Goal: Task Accomplishment & Management: Use online tool/utility

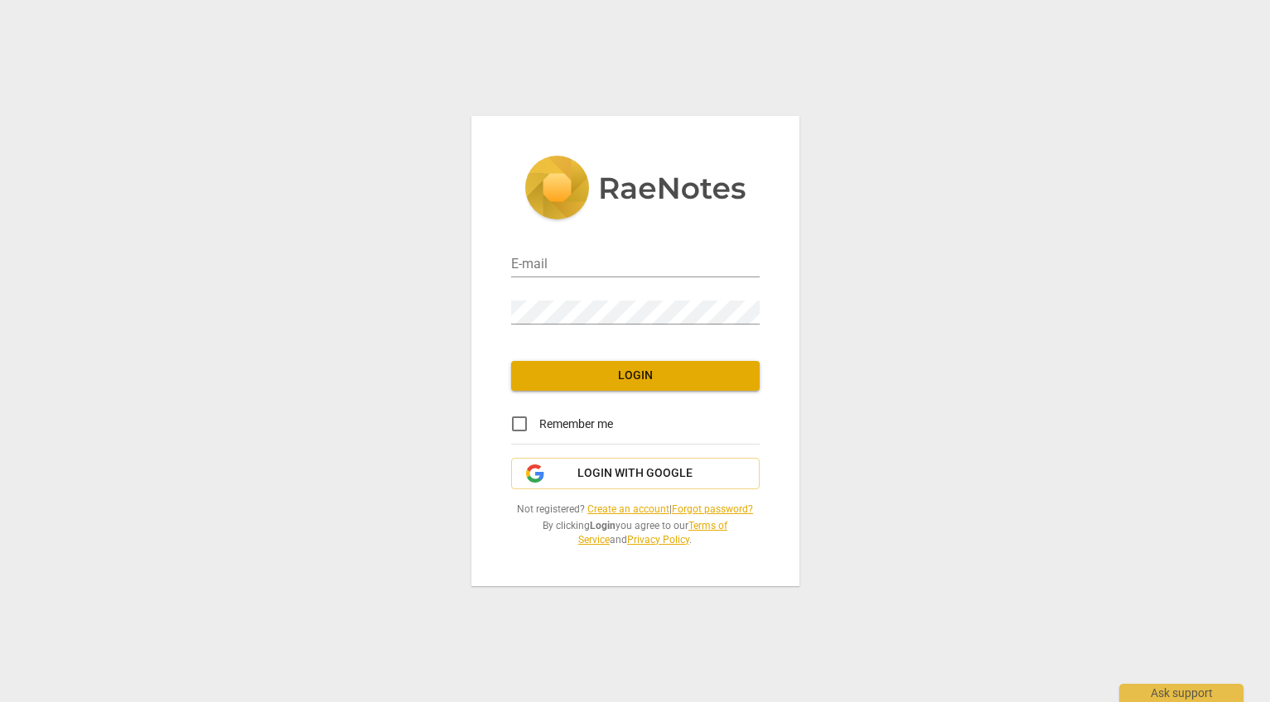
type input "[EMAIL_ADDRESS][DOMAIN_NAME]"
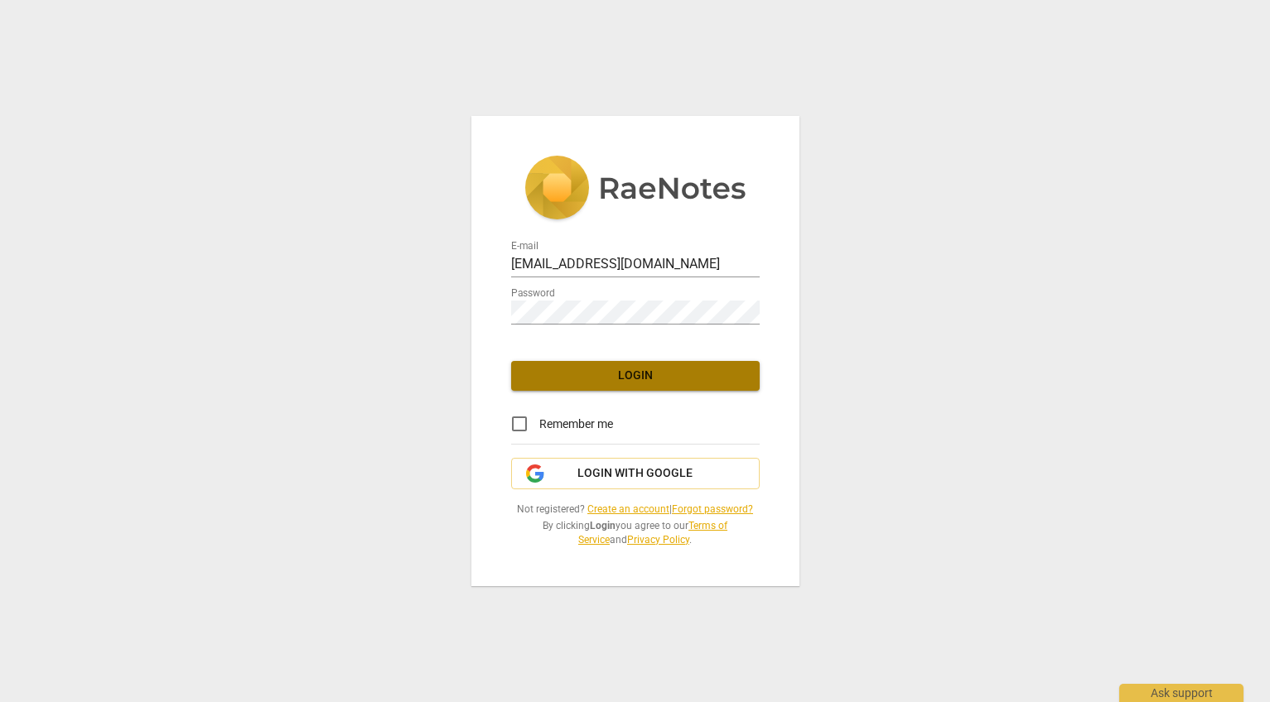
click at [694, 379] on span "Login" at bounding box center [635, 376] width 222 height 17
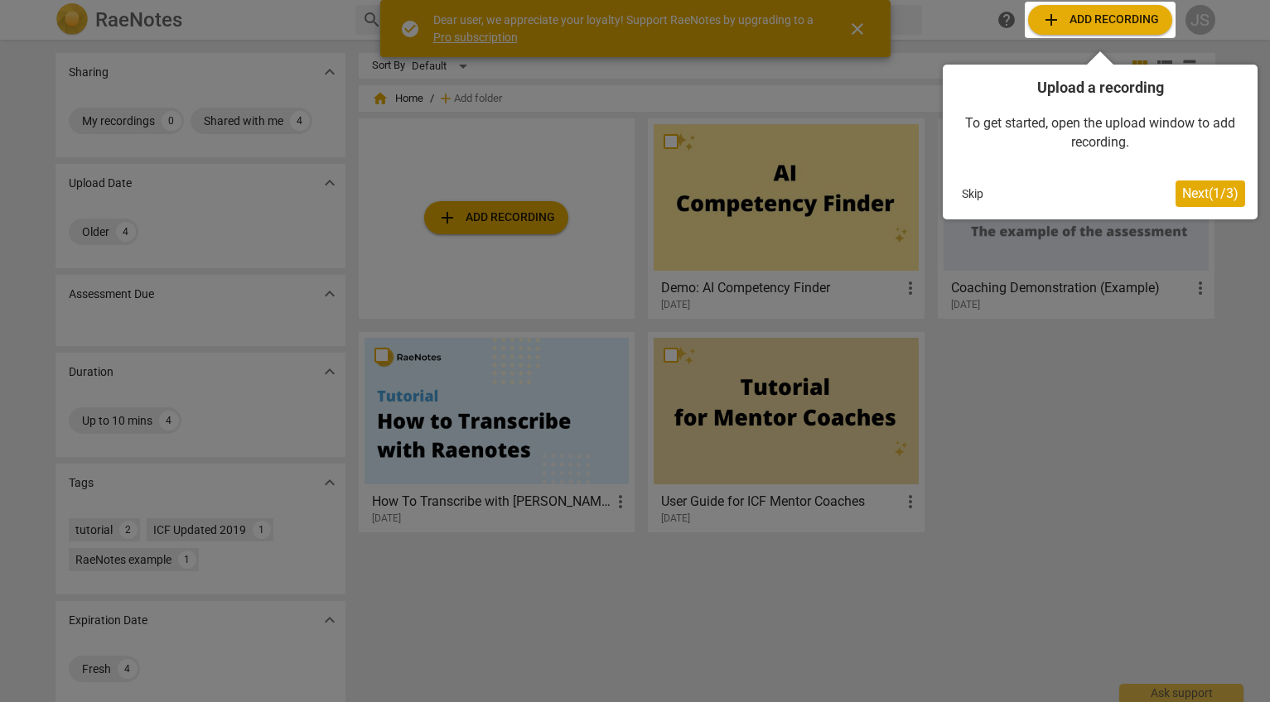
click at [1189, 196] on span "Next ( 1 / 3 )" at bounding box center [1210, 194] width 56 height 16
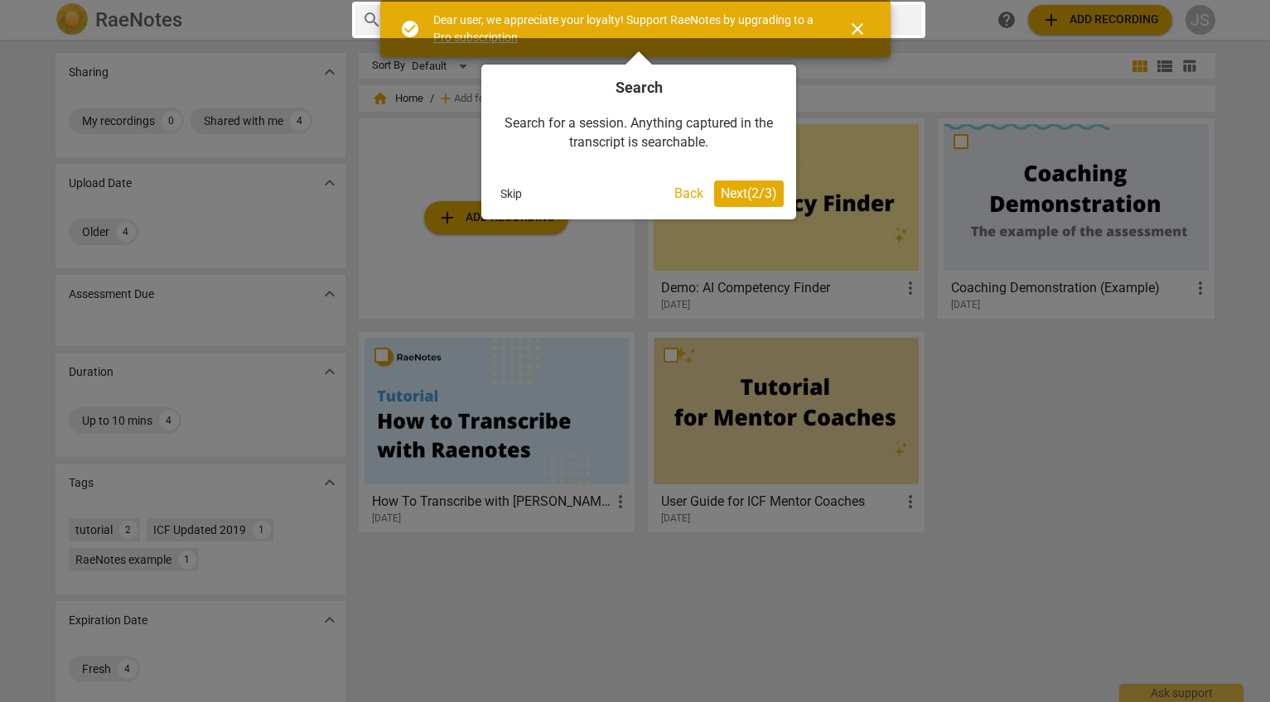
click at [743, 195] on span "Next ( 2 / 3 )" at bounding box center [749, 194] width 56 height 16
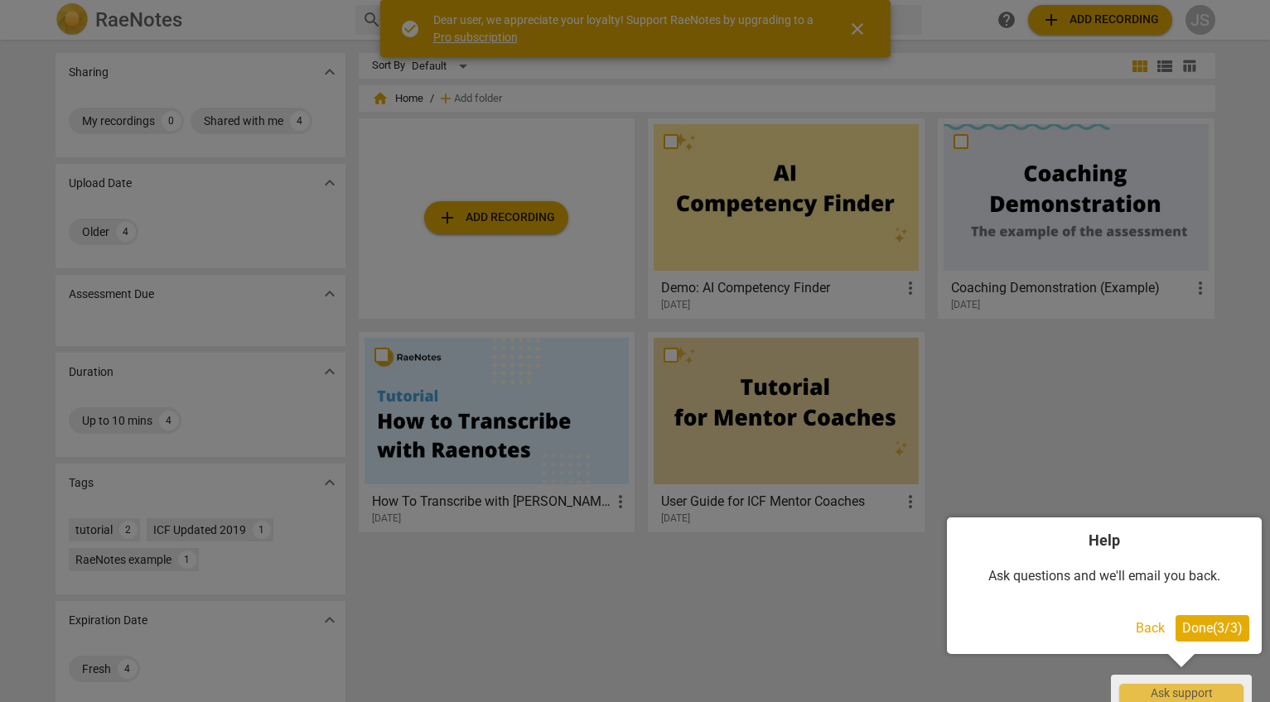
click at [1196, 620] on span "Done ( 3 / 3 )" at bounding box center [1212, 628] width 60 height 16
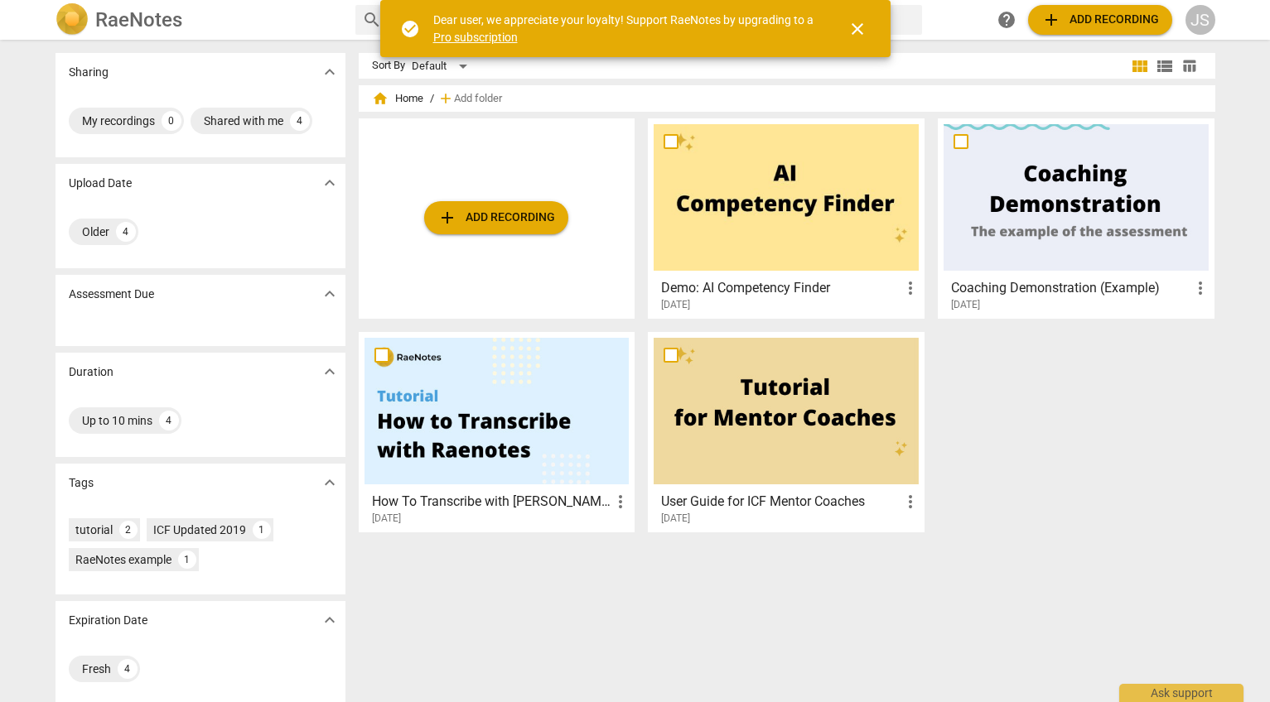
click at [440, 407] on div at bounding box center [496, 411] width 265 height 147
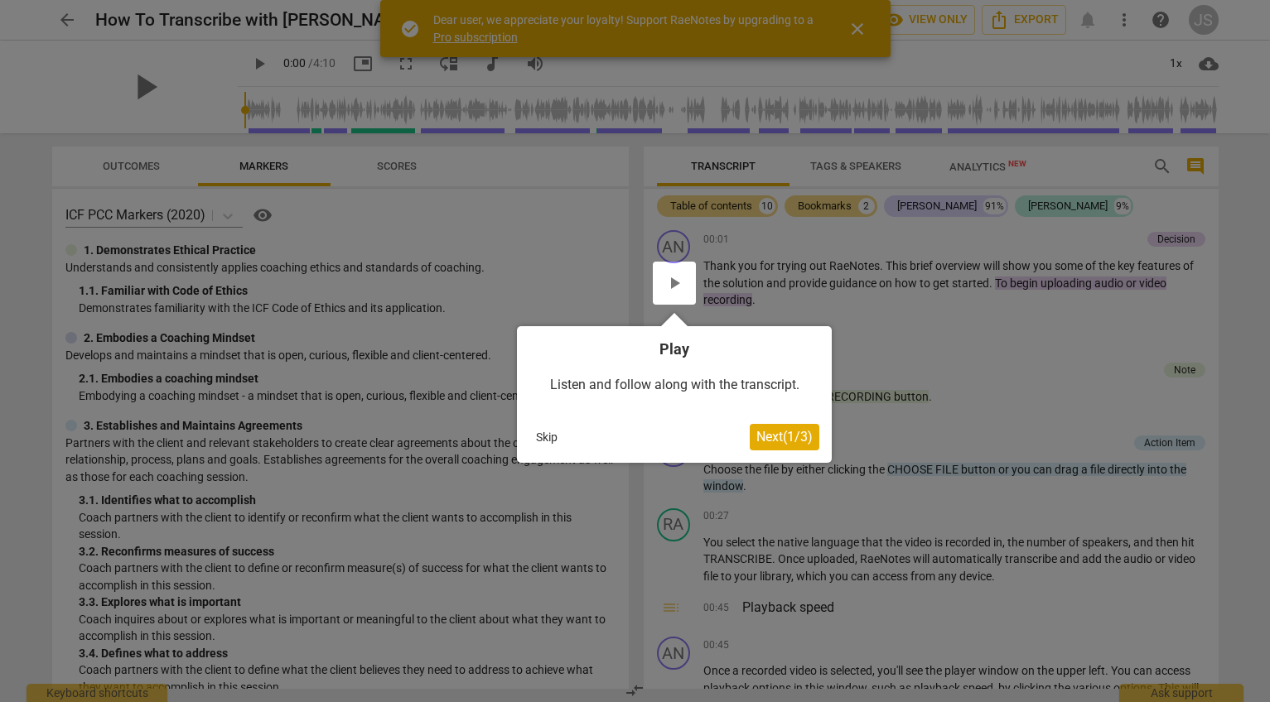
click at [669, 277] on div at bounding box center [674, 283] width 43 height 43
click at [789, 434] on span "Next ( 1 / 3 )" at bounding box center [784, 437] width 56 height 16
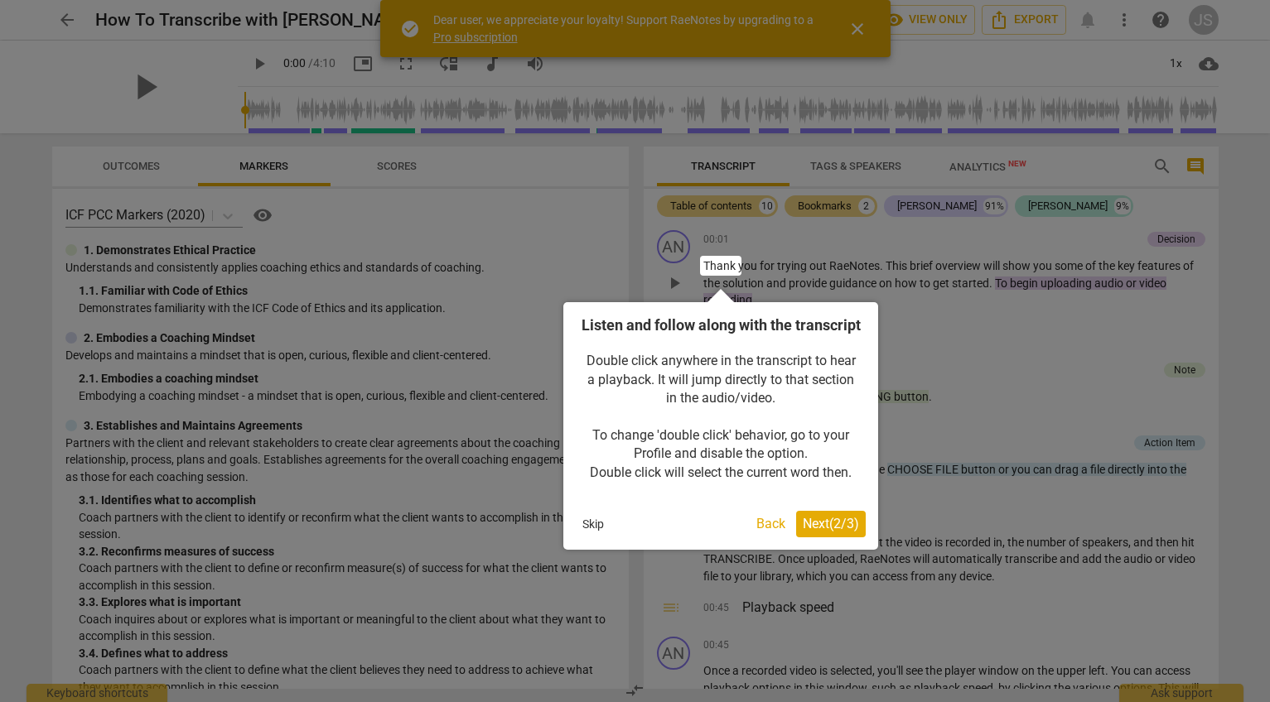
click at [837, 532] on span "Next ( 2 / 3 )" at bounding box center [831, 524] width 56 height 16
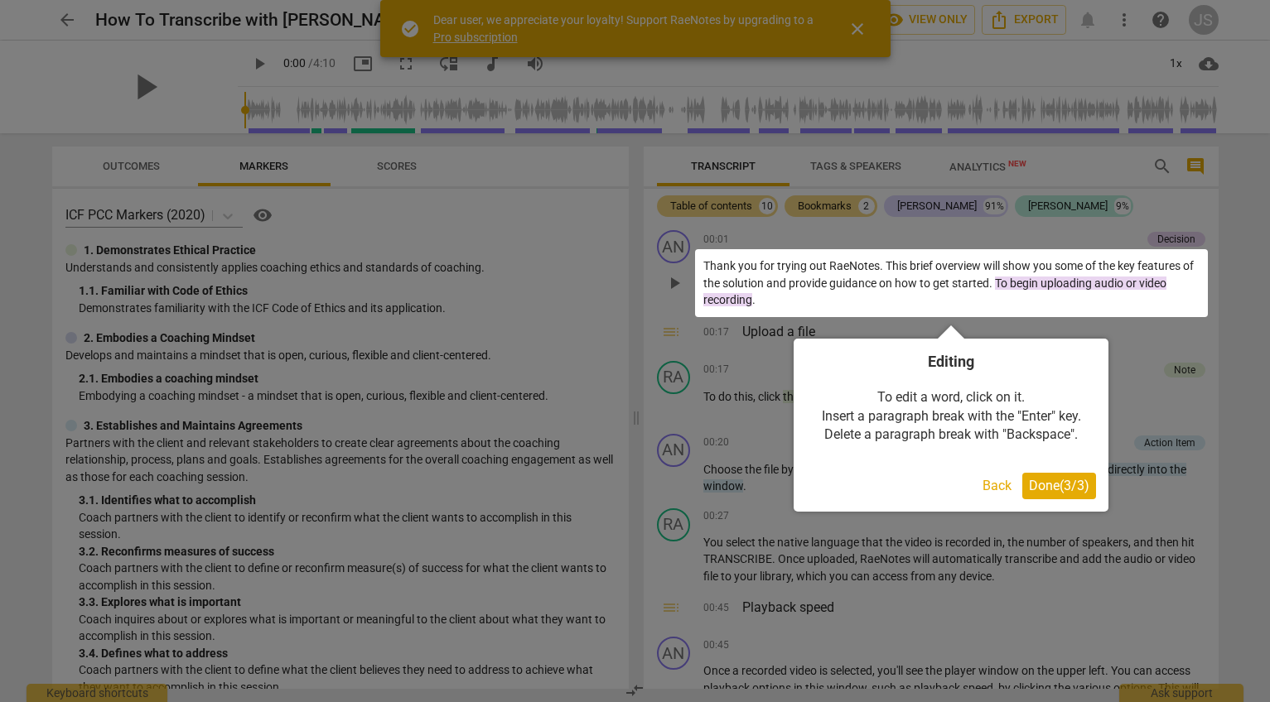
click at [1059, 484] on span "Done ( 3 / 3 )" at bounding box center [1059, 486] width 60 height 16
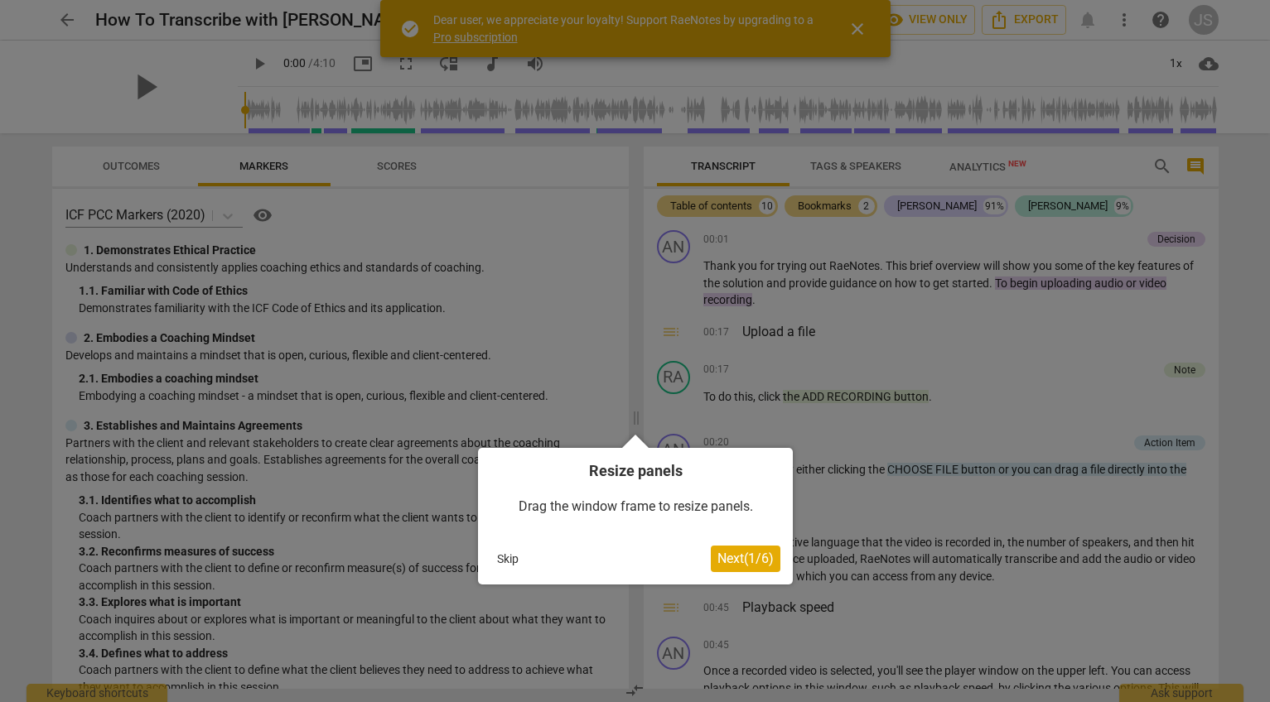
click at [766, 556] on span "Next ( 1 / 6 )" at bounding box center [745, 559] width 56 height 16
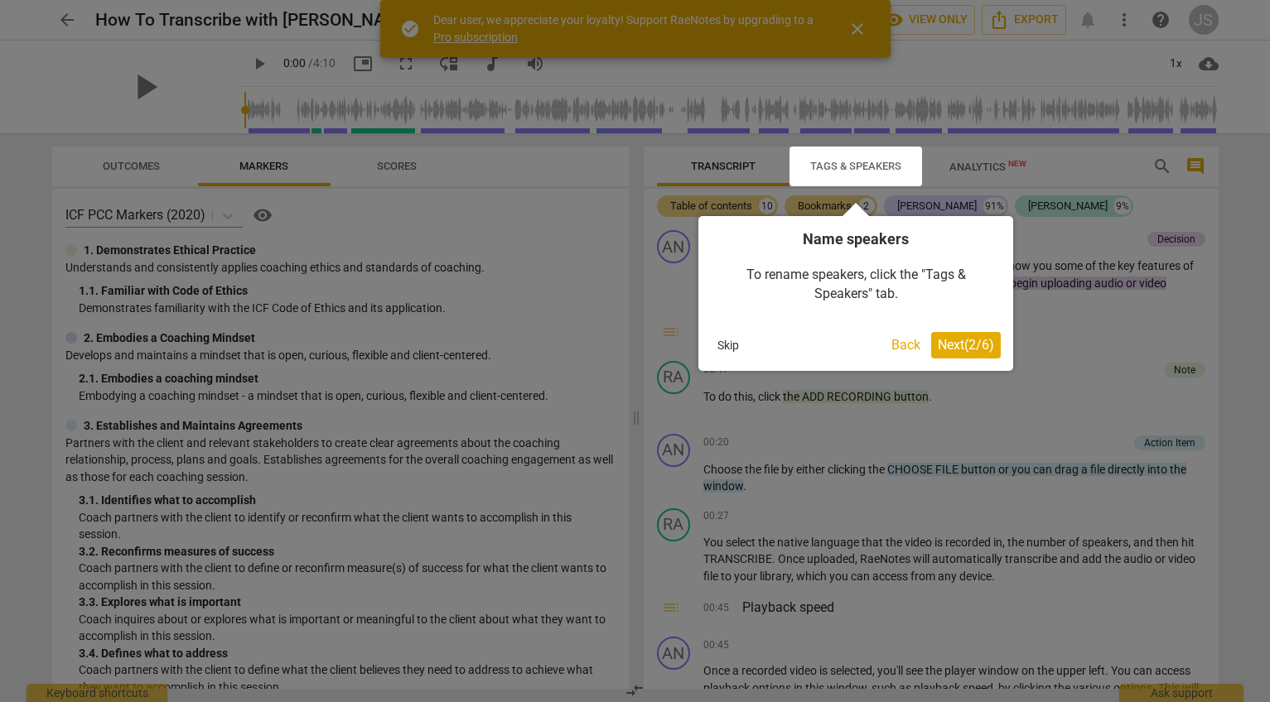
click at [980, 349] on span "Next ( 2 / 6 )" at bounding box center [966, 345] width 56 height 16
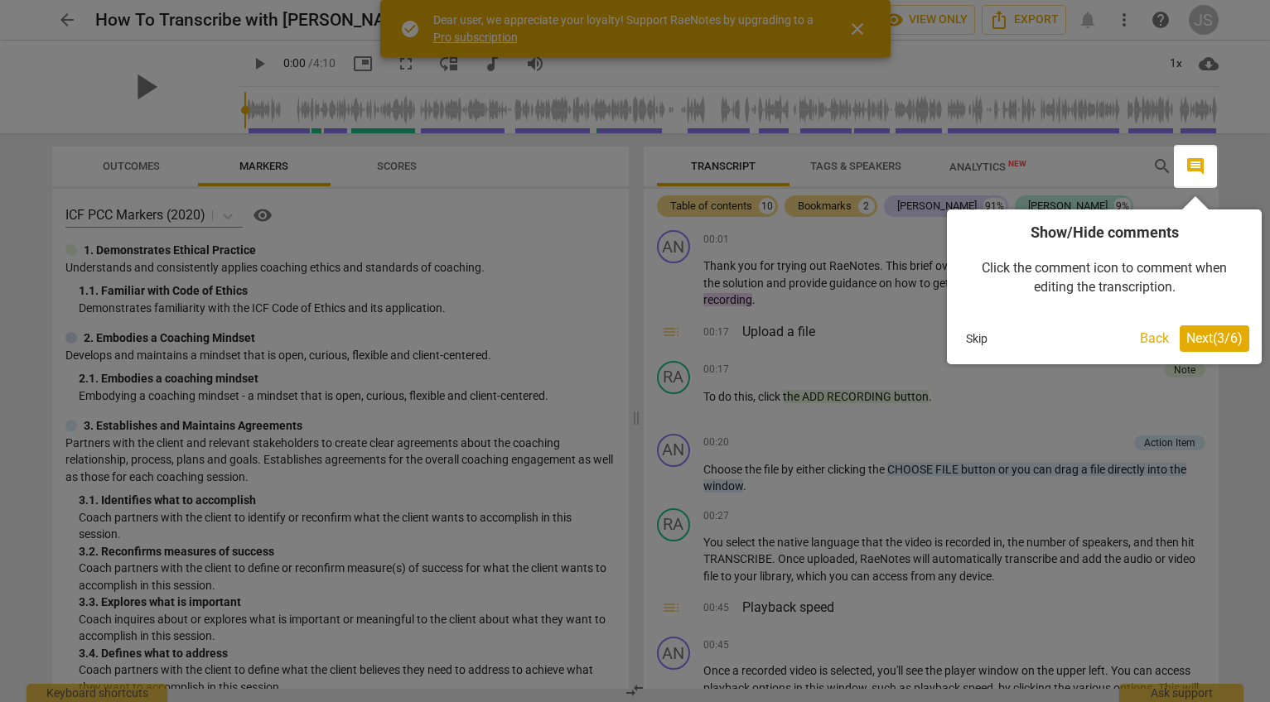
click at [1222, 335] on span "Next ( 3 / 6 )" at bounding box center [1214, 339] width 56 height 16
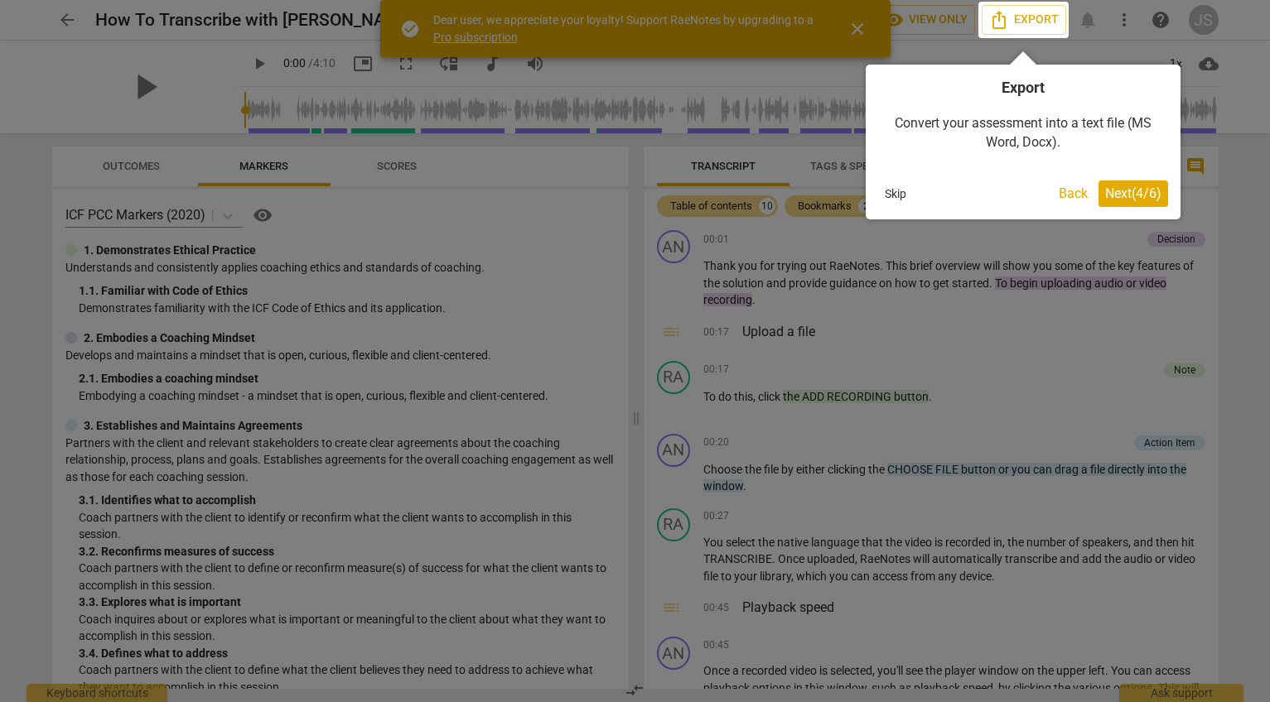
click at [1136, 196] on span "Next ( 4 / 6 )" at bounding box center [1133, 194] width 56 height 16
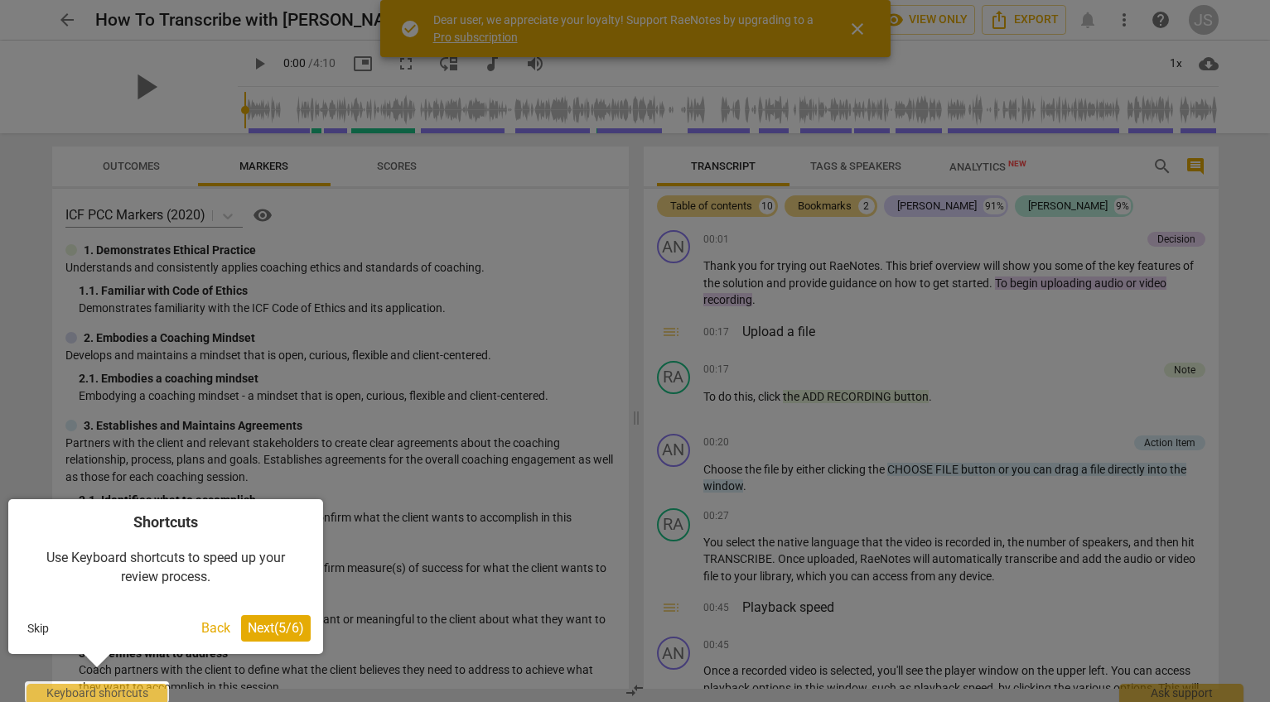
click at [282, 632] on span "Next ( 5 / 6 )" at bounding box center [276, 628] width 56 height 16
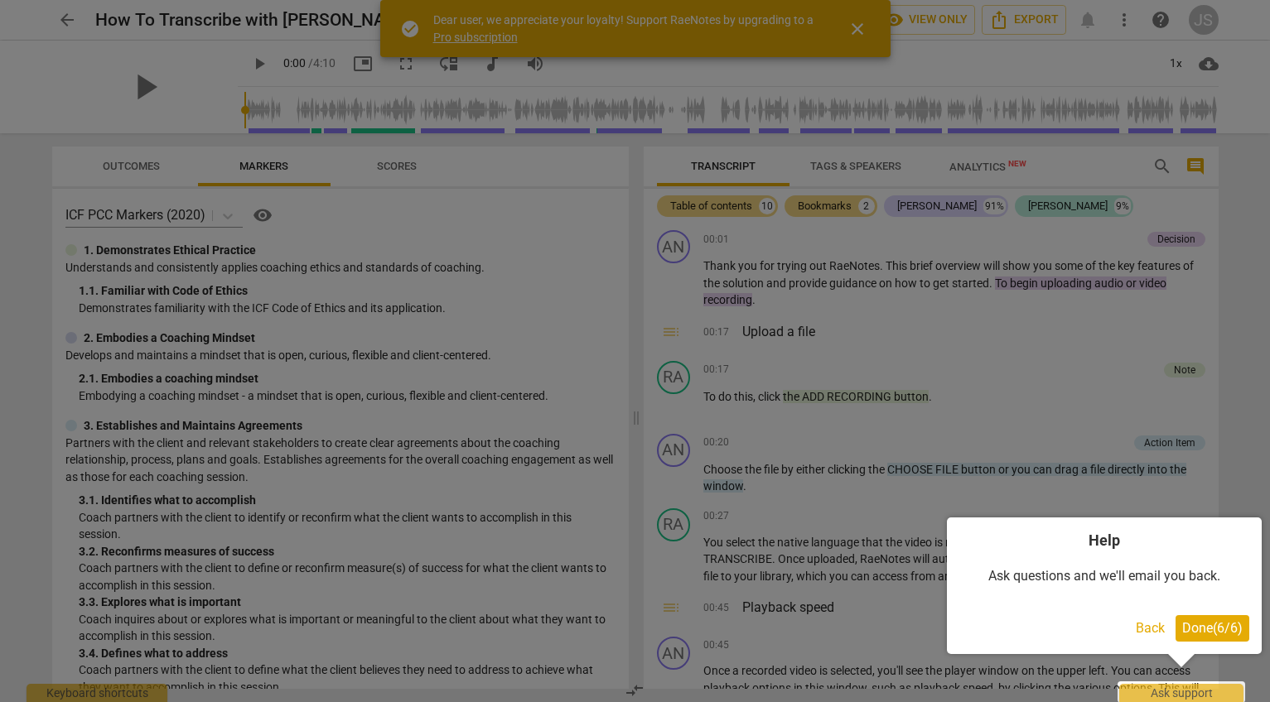
click at [1218, 629] on span "Done ( 6 / 6 )" at bounding box center [1212, 628] width 60 height 16
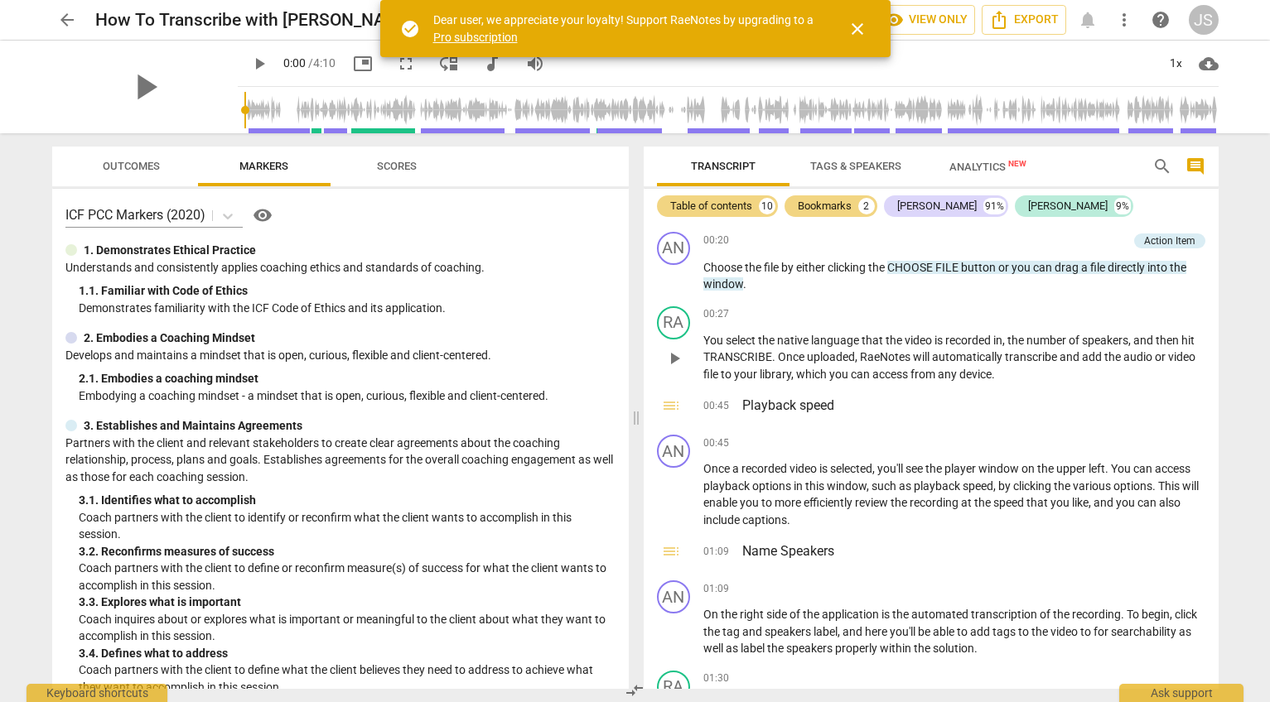
scroll to position [204, 0]
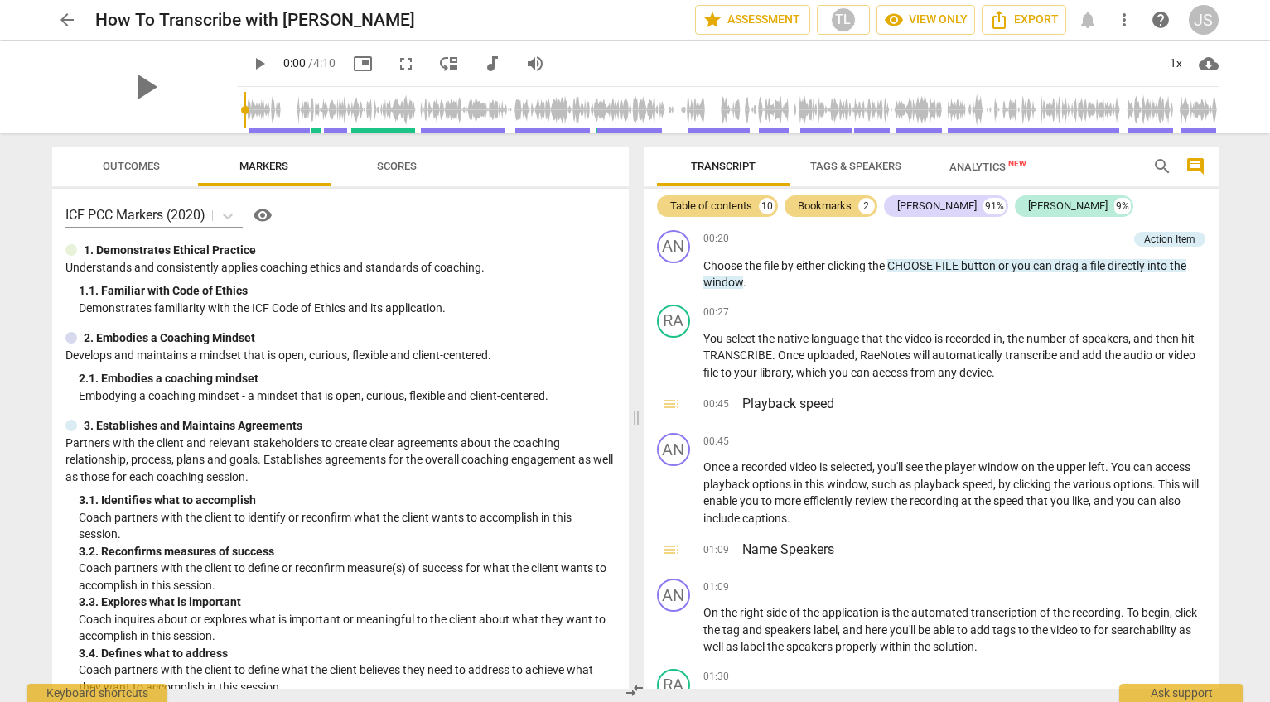
click at [66, 24] on span "arrow_back" at bounding box center [67, 20] width 20 height 20
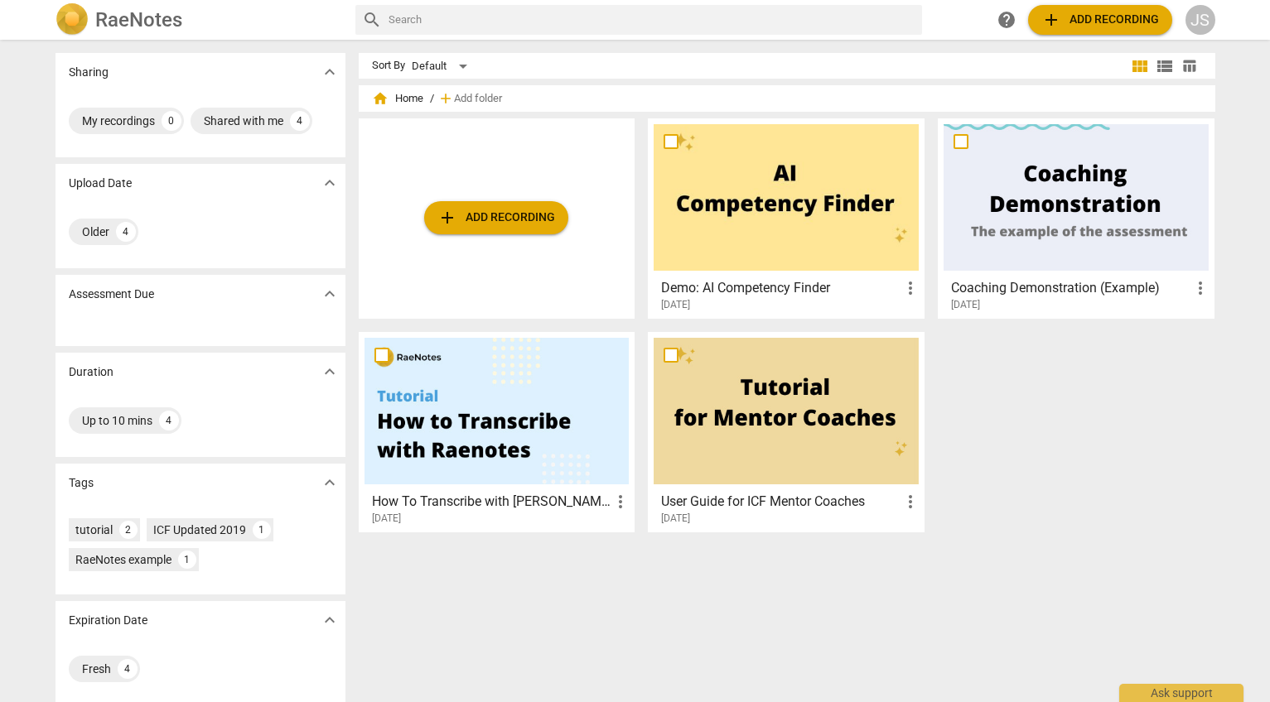
click at [501, 216] on span "add Add recording" at bounding box center [496, 218] width 118 height 20
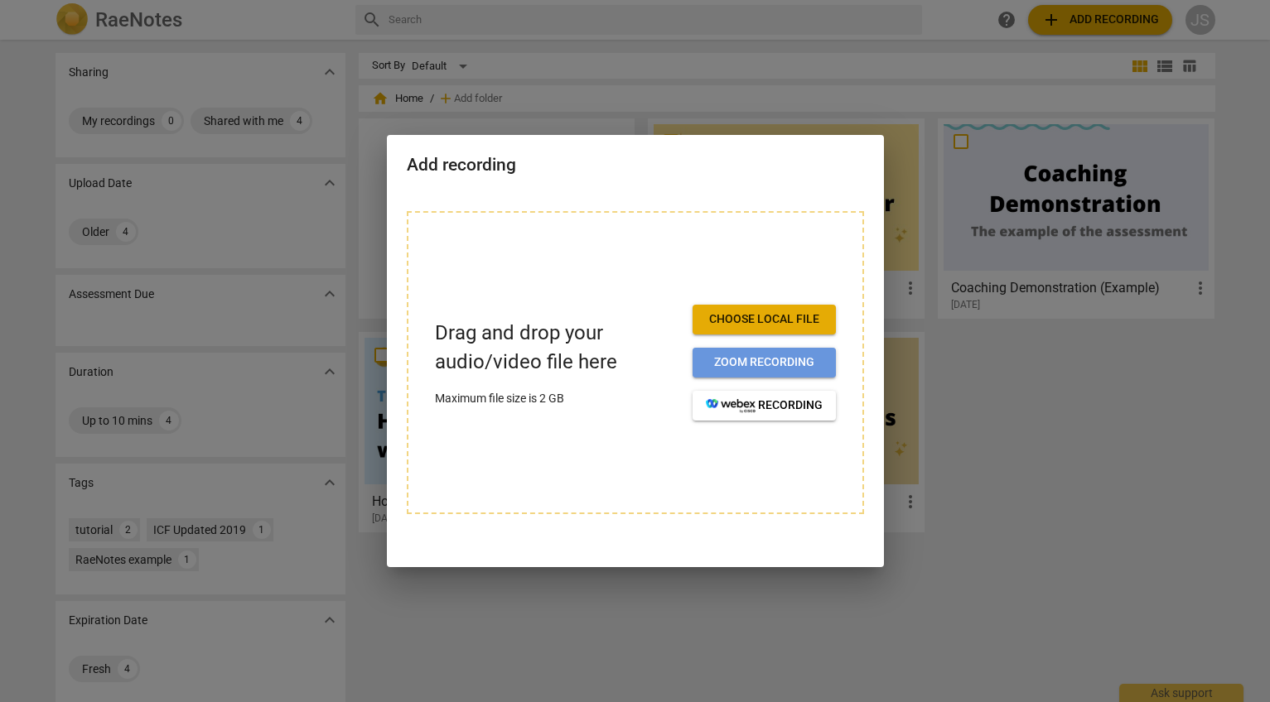
click at [729, 359] on span "Zoom recording" at bounding box center [764, 363] width 117 height 17
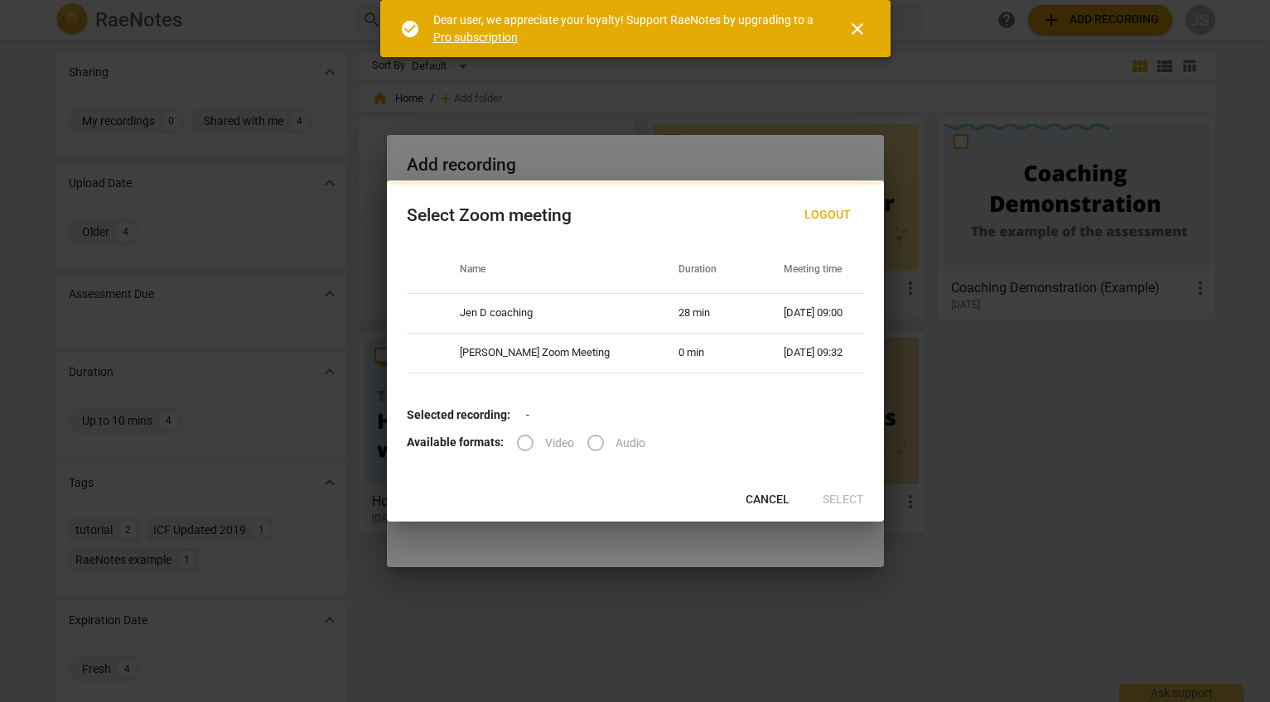
click at [596, 451] on label "Audio" at bounding box center [611, 443] width 70 height 40
click at [594, 443] on label "Audio" at bounding box center [611, 443] width 70 height 40
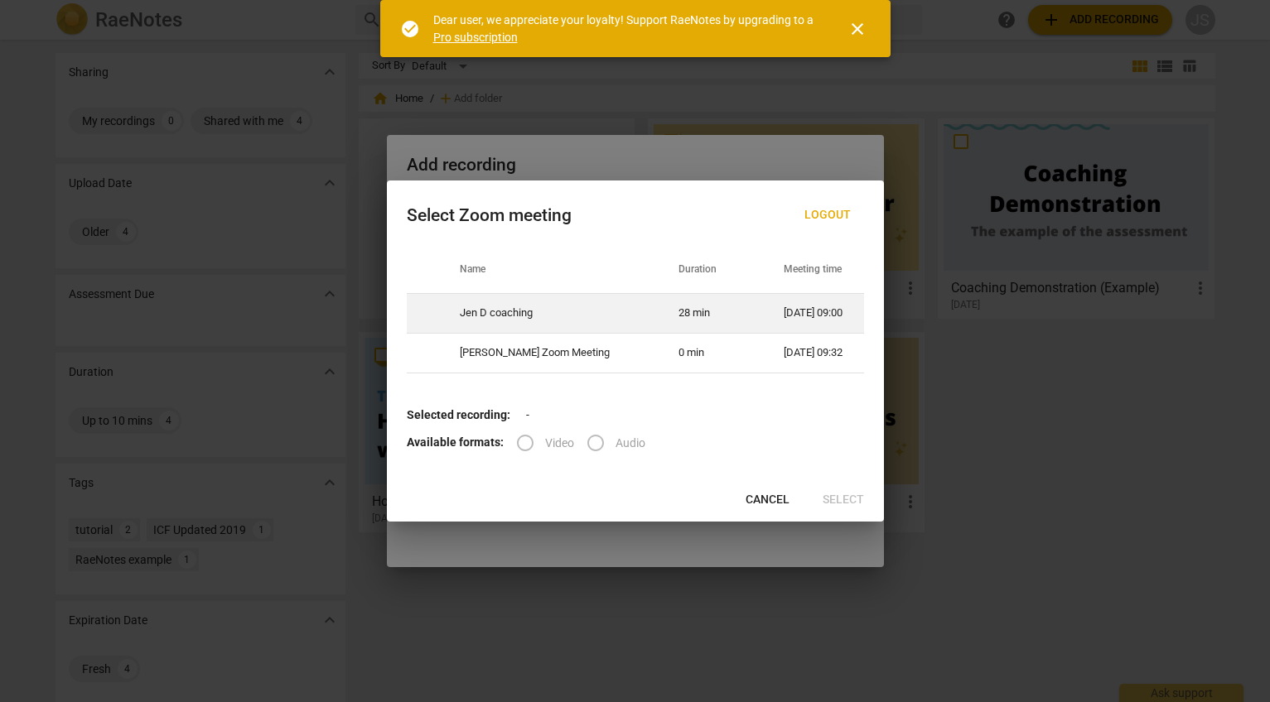
click at [511, 313] on td "Jen D coaching" at bounding box center [549, 313] width 219 height 40
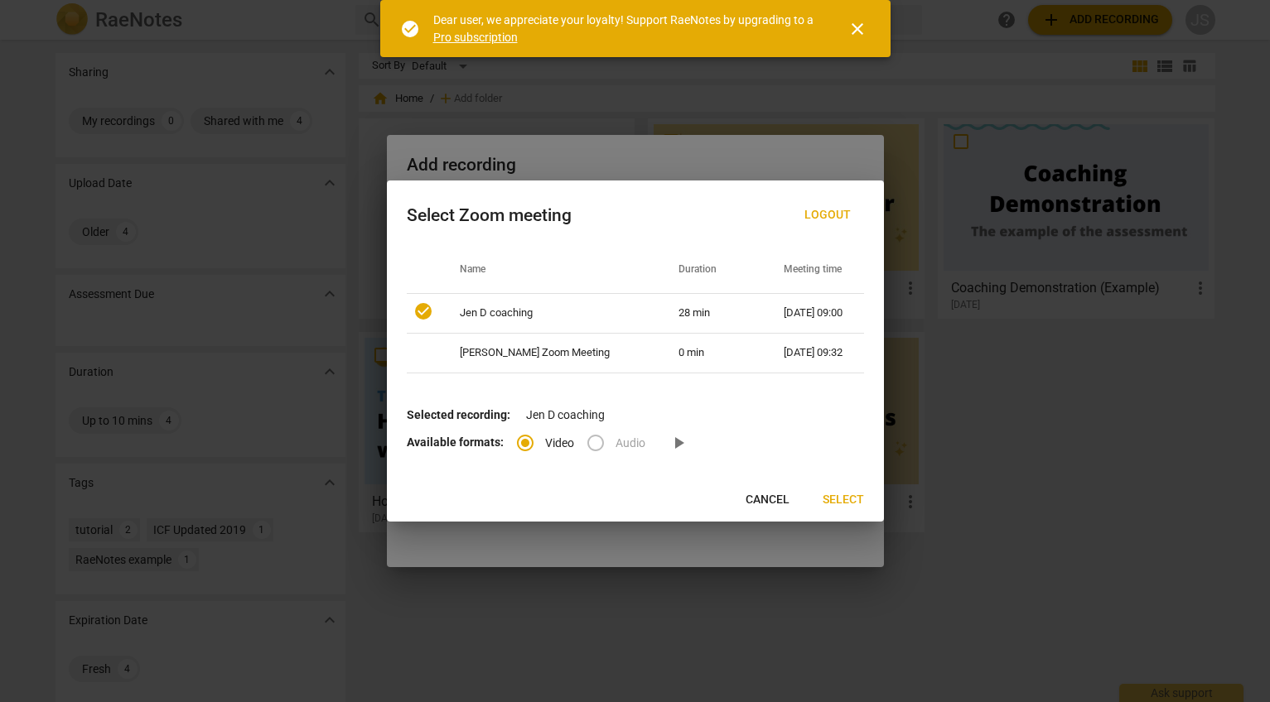
click at [594, 445] on label "Audio" at bounding box center [611, 443] width 70 height 40
click at [598, 443] on label "Audio" at bounding box center [611, 443] width 70 height 40
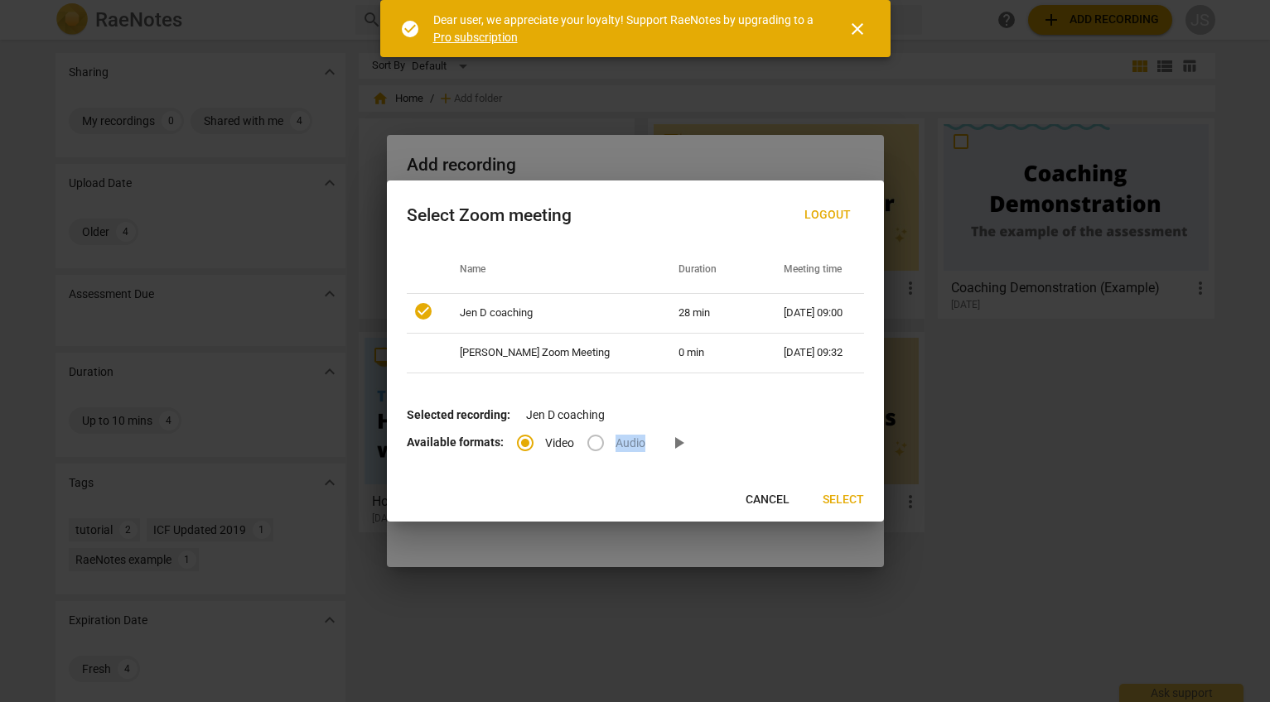
click at [598, 442] on label "Audio" at bounding box center [611, 443] width 70 height 40
click at [751, 501] on span "Cancel" at bounding box center [767, 500] width 44 height 17
radio input "false"
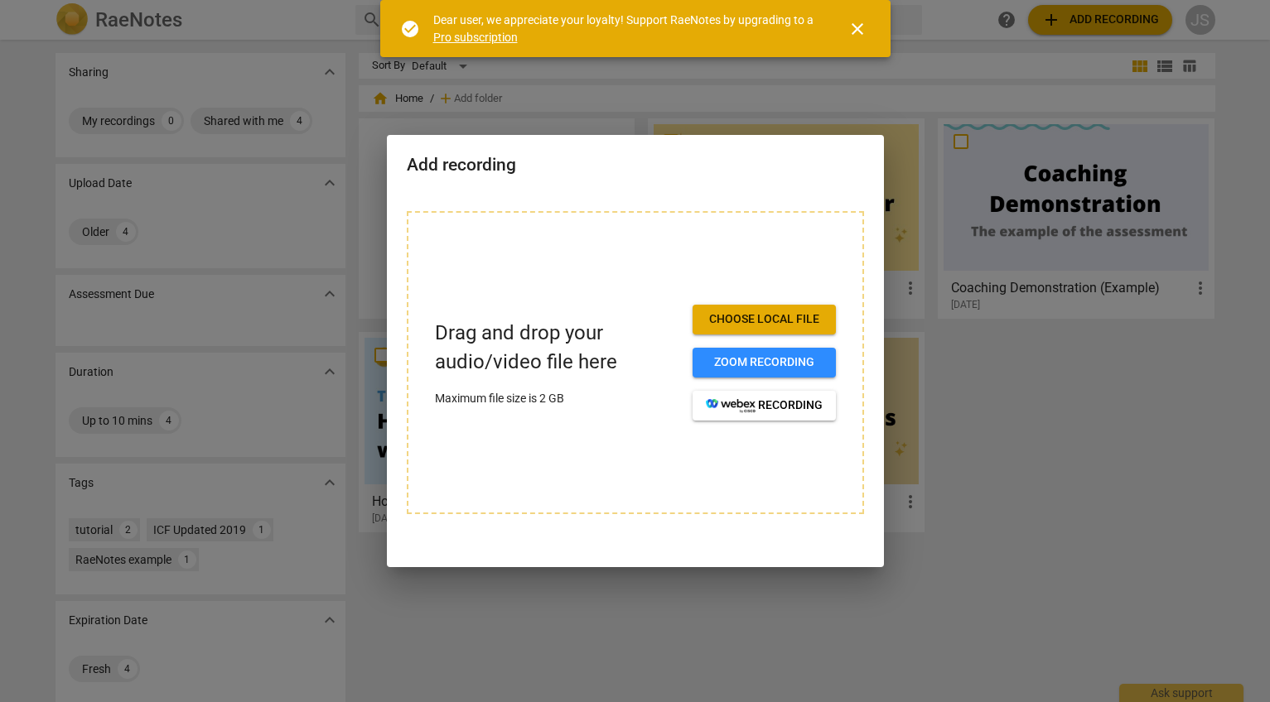
click at [904, 84] on div at bounding box center [635, 351] width 1270 height 702
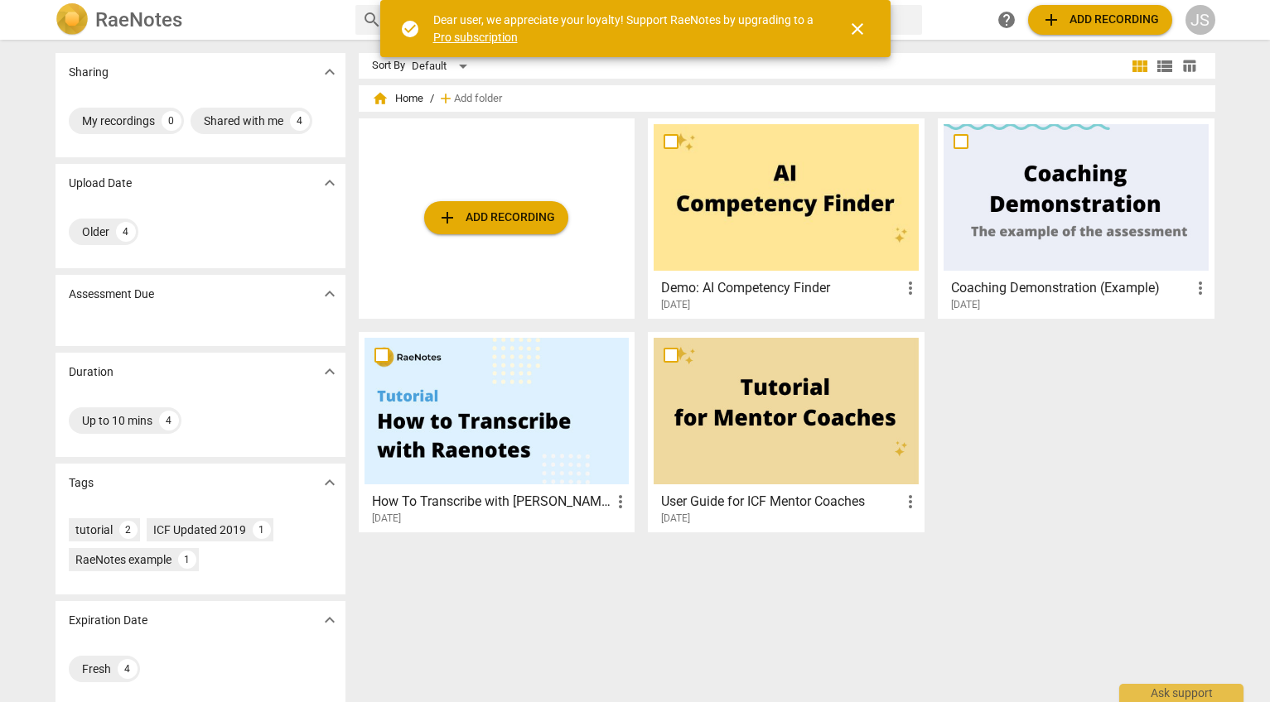
click at [859, 30] on span "close" at bounding box center [857, 29] width 20 height 20
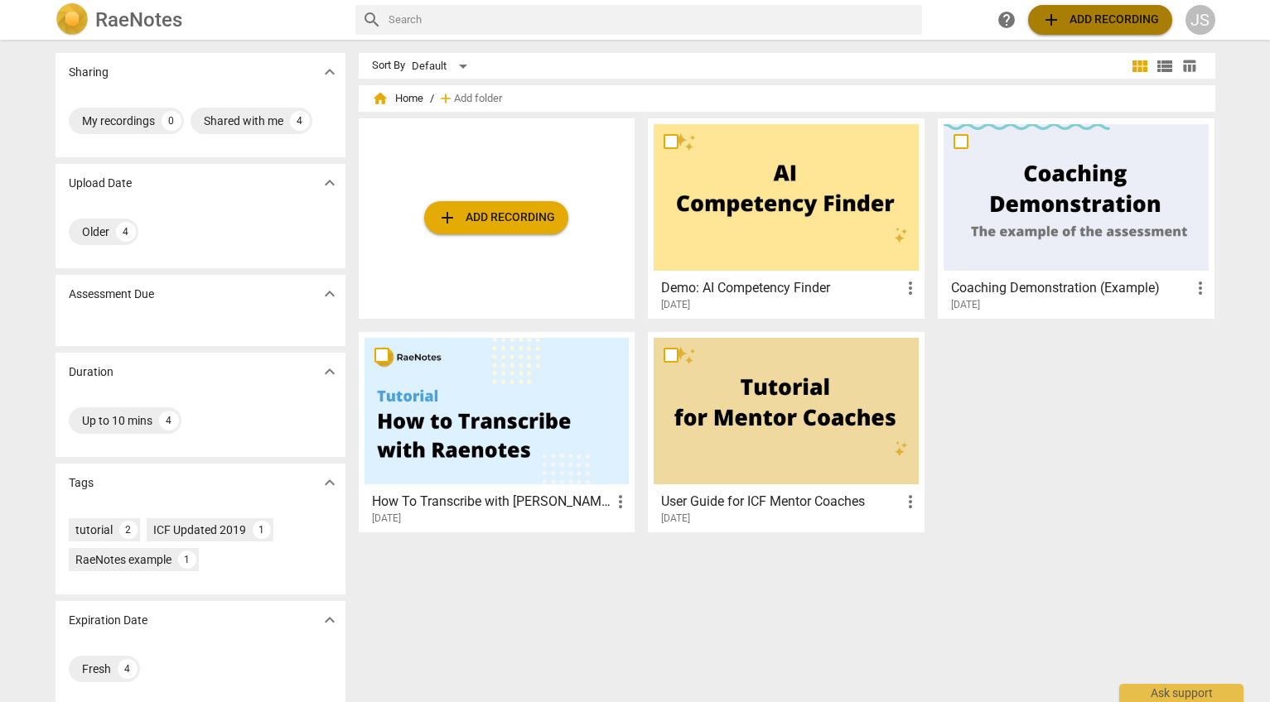
click at [1062, 16] on span "add Add recording" at bounding box center [1100, 20] width 118 height 20
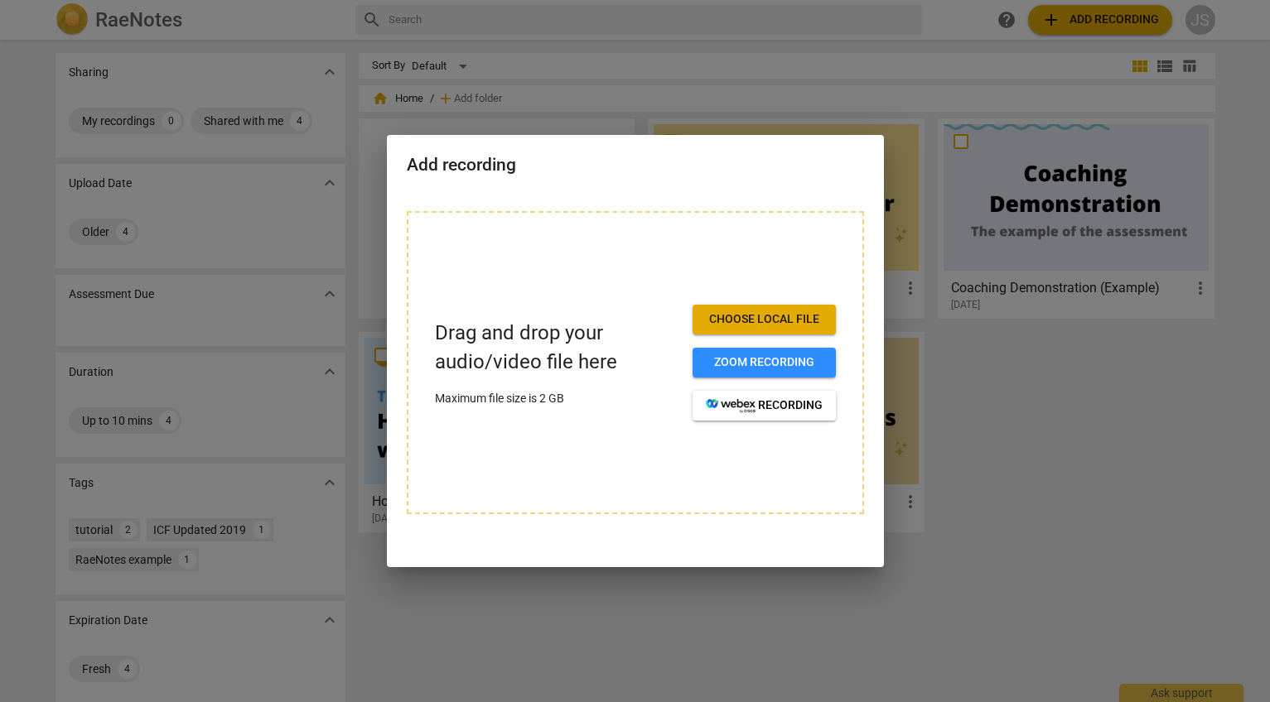
click at [748, 311] on span "Choose local file" at bounding box center [764, 319] width 117 height 17
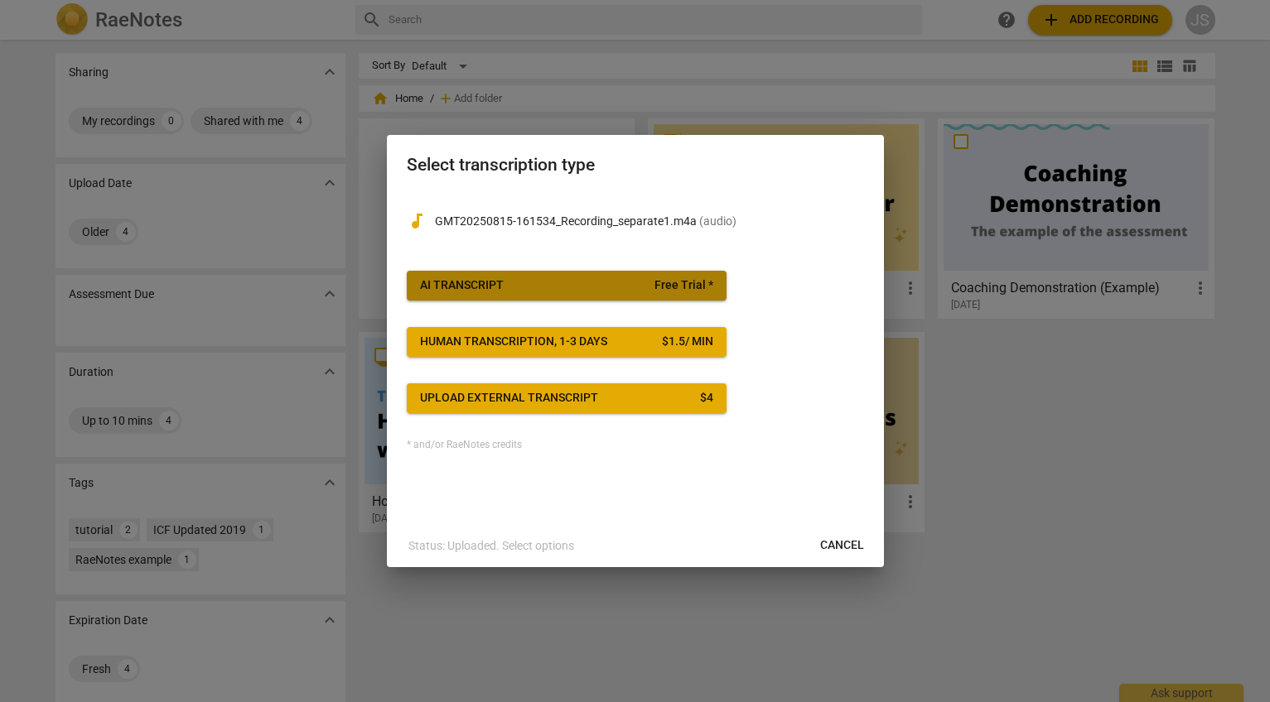
click at [494, 288] on div "AI Transcript" at bounding box center [462, 285] width 84 height 17
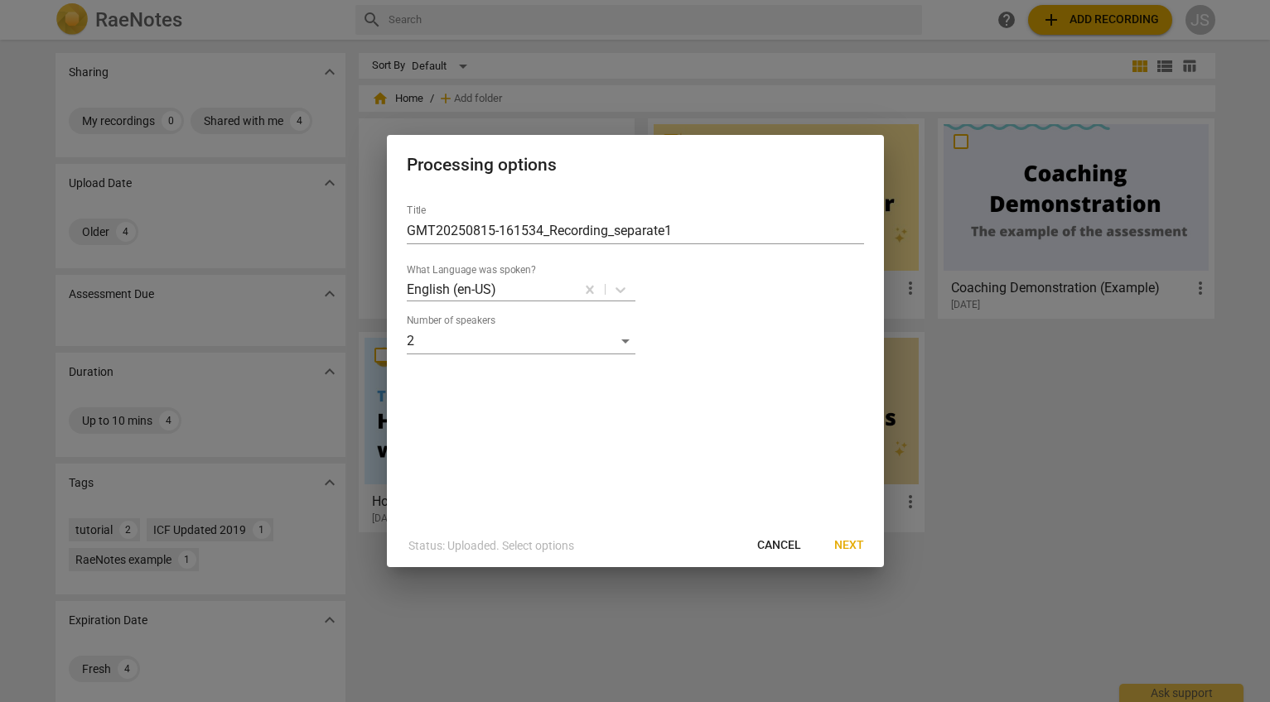
click at [844, 538] on span "Next" at bounding box center [849, 546] width 30 height 17
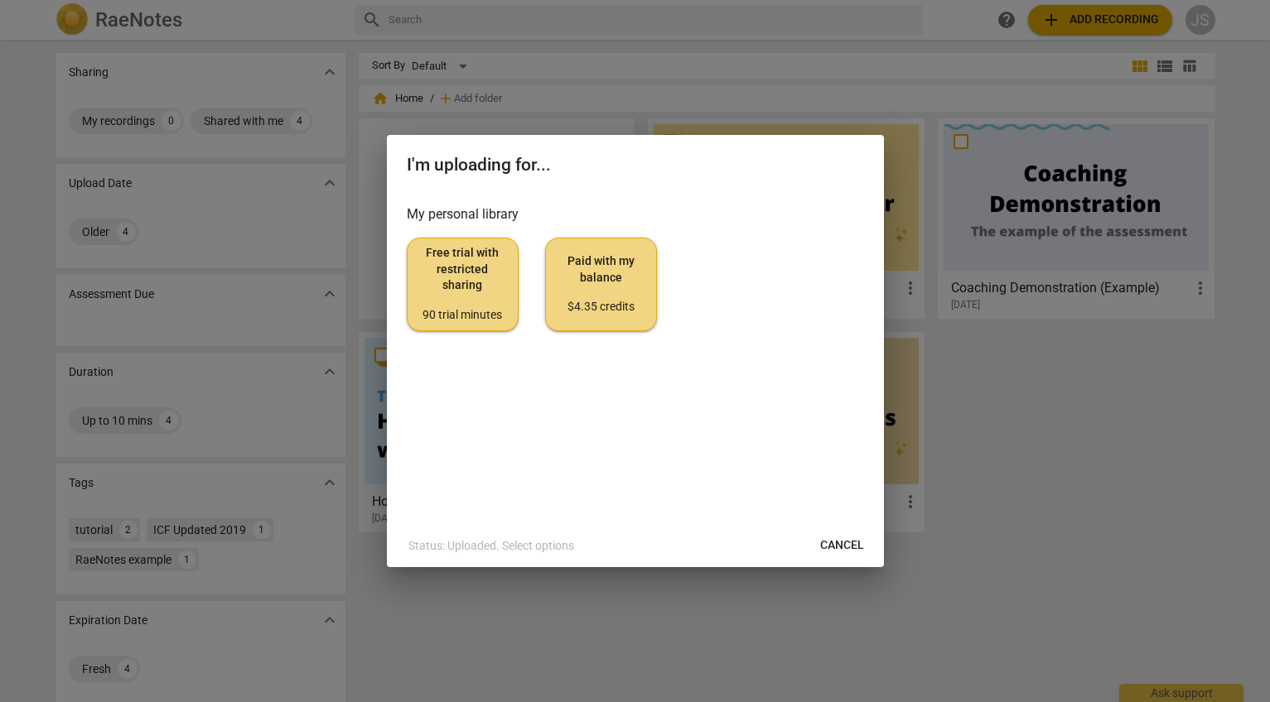
click at [471, 285] on span "Free trial with restricted sharing 90 trial minutes" at bounding box center [463, 284] width 84 height 78
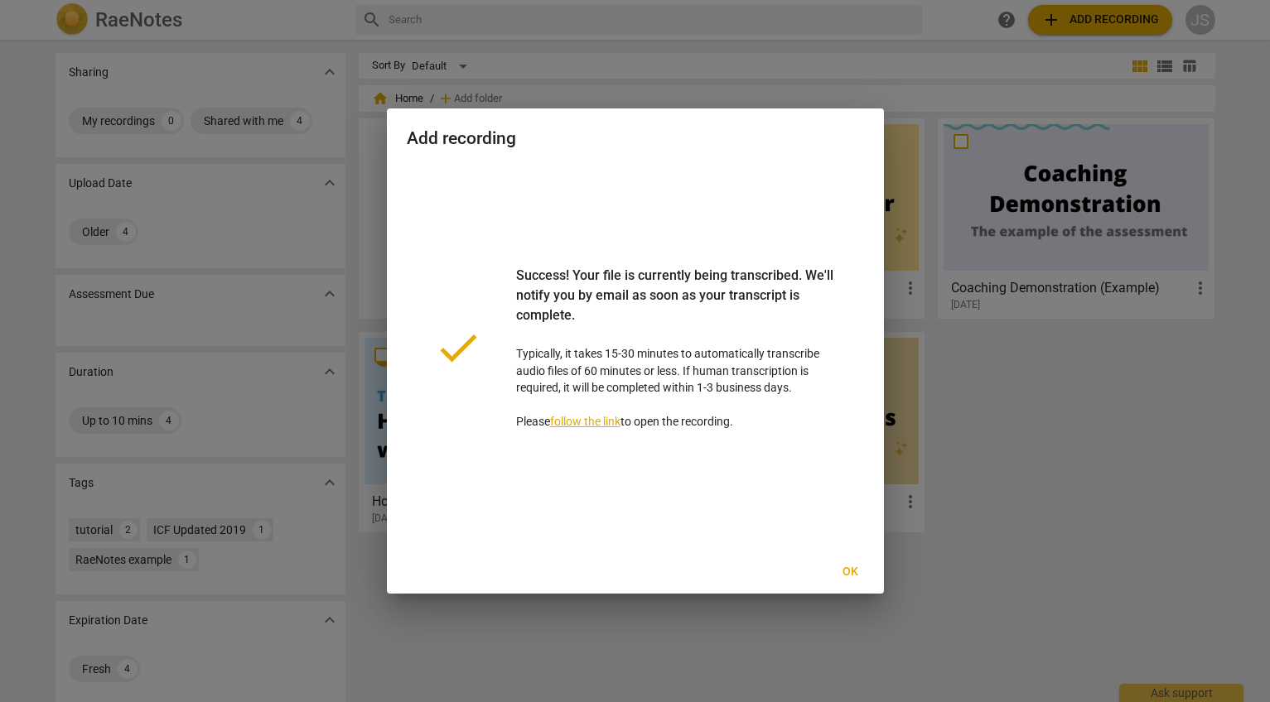
click at [580, 422] on link "follow the link" at bounding box center [585, 421] width 70 height 13
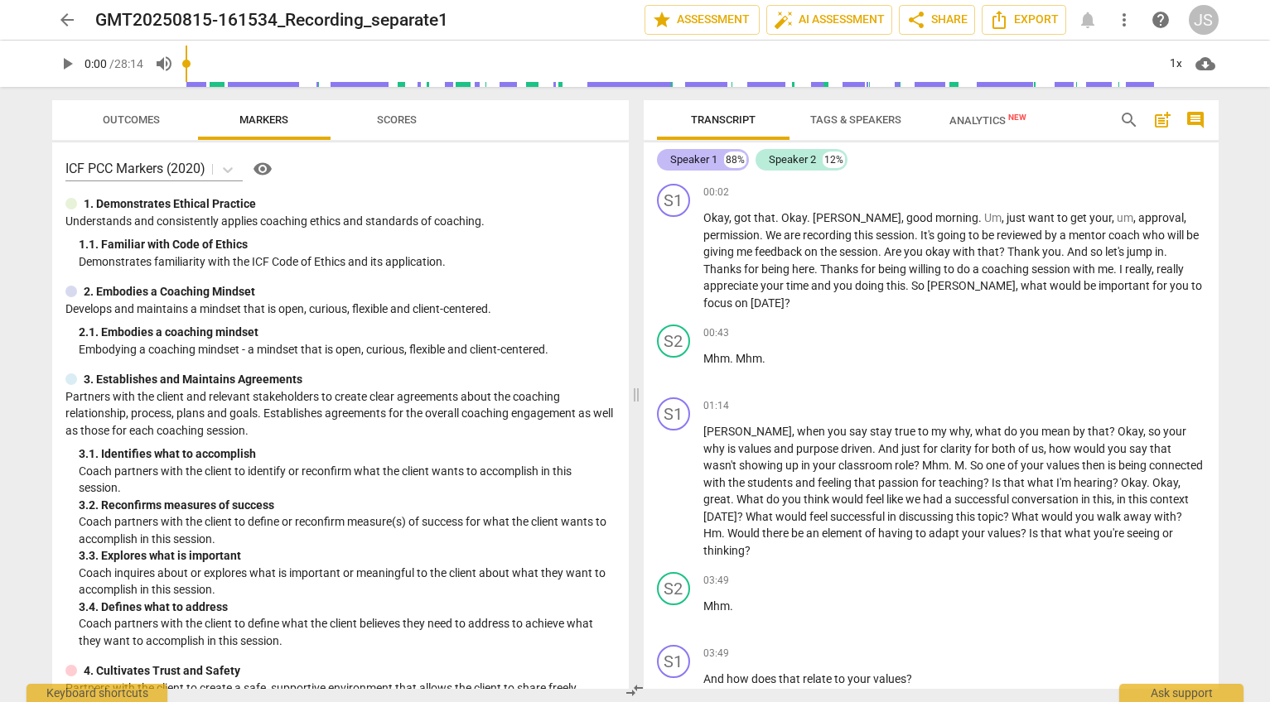
click at [702, 158] on div "Speaker 1" at bounding box center [693, 160] width 47 height 17
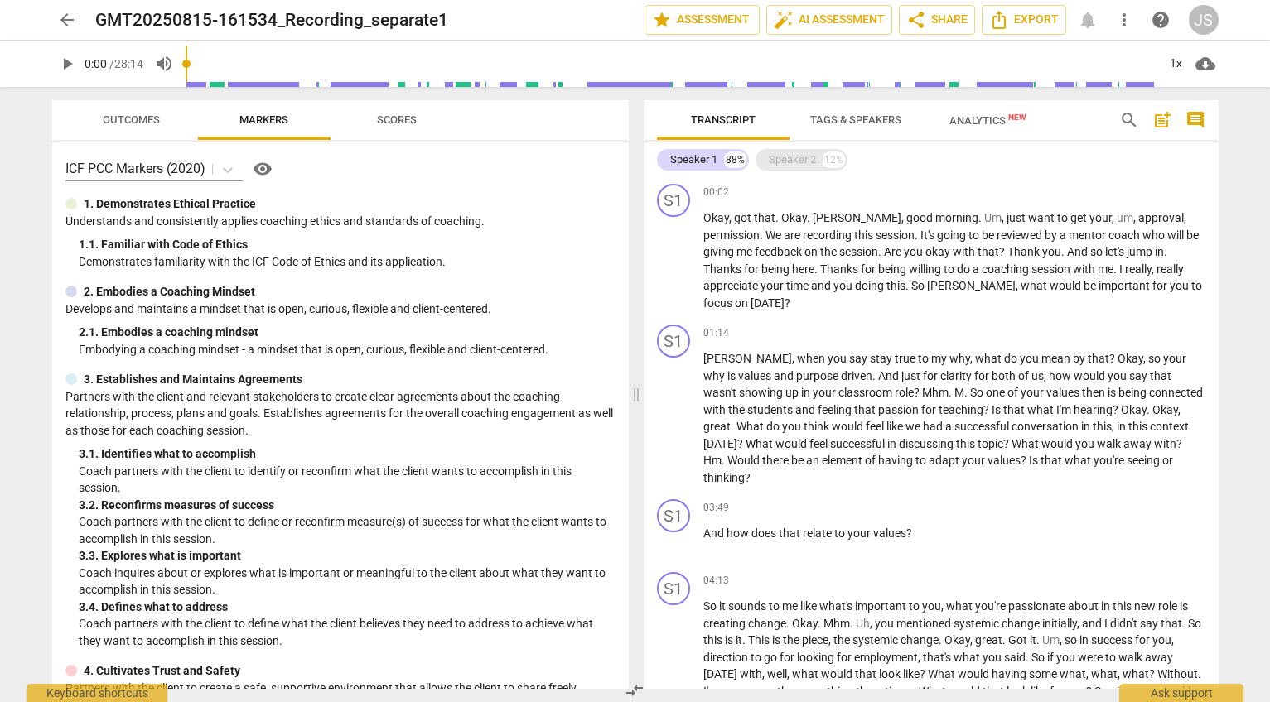
click at [779, 159] on div "Speaker 2" at bounding box center [792, 160] width 47 height 17
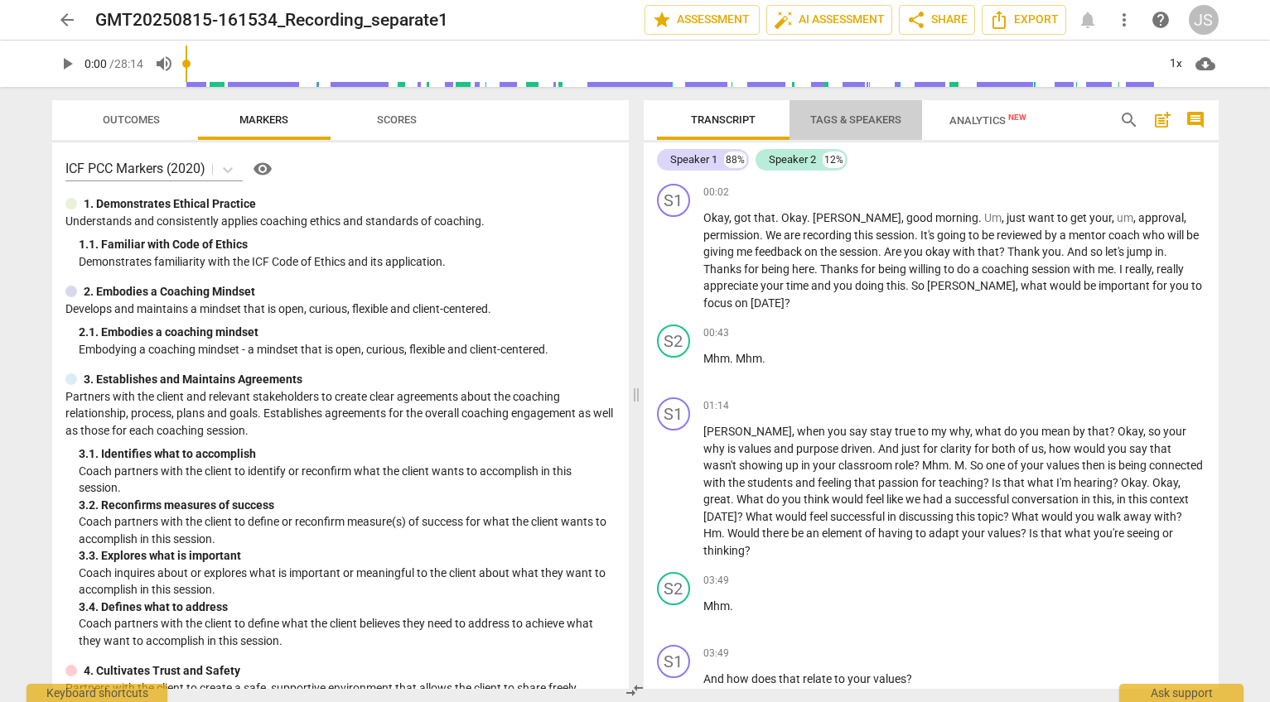
click at [868, 122] on span "Tags & Speakers" at bounding box center [855, 119] width 91 height 12
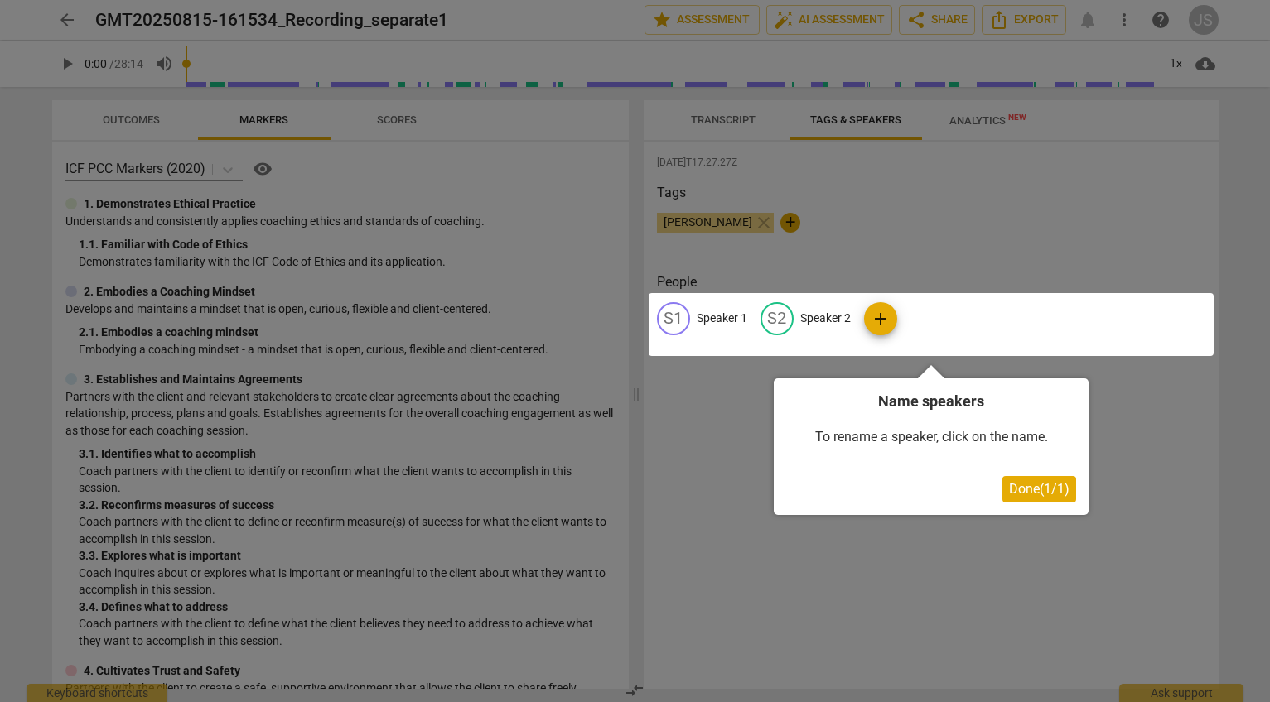
click at [712, 317] on div at bounding box center [931, 324] width 565 height 63
click at [1018, 500] on button "Done ( 1 / 1 )" at bounding box center [1039, 489] width 74 height 27
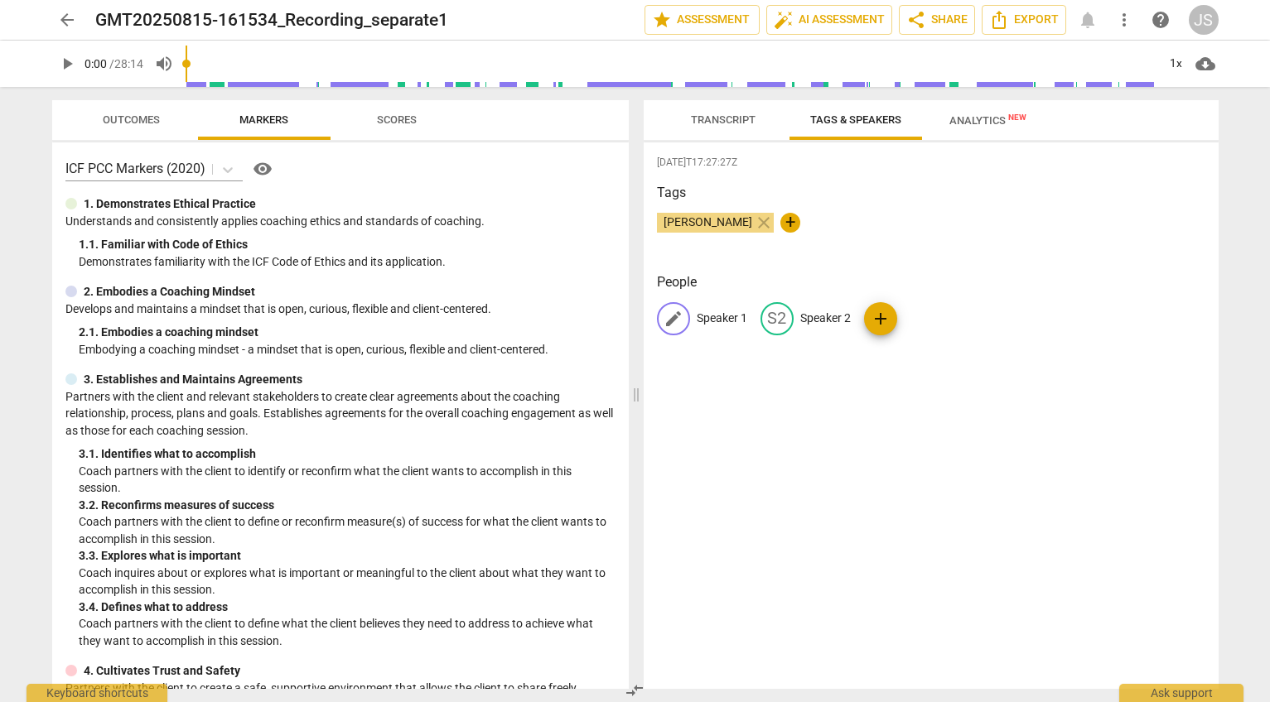
click at [664, 318] on span "edit" at bounding box center [673, 319] width 20 height 20
type input "Jen D."
click at [875, 312] on span "edit" at bounding box center [885, 319] width 20 height 20
type input "Jennifer S."
click at [955, 410] on div "2025-08-15T17:27:27Z Tags Jennifer Sherwood close + People JD Jen D. edit Jenni…" at bounding box center [931, 415] width 575 height 547
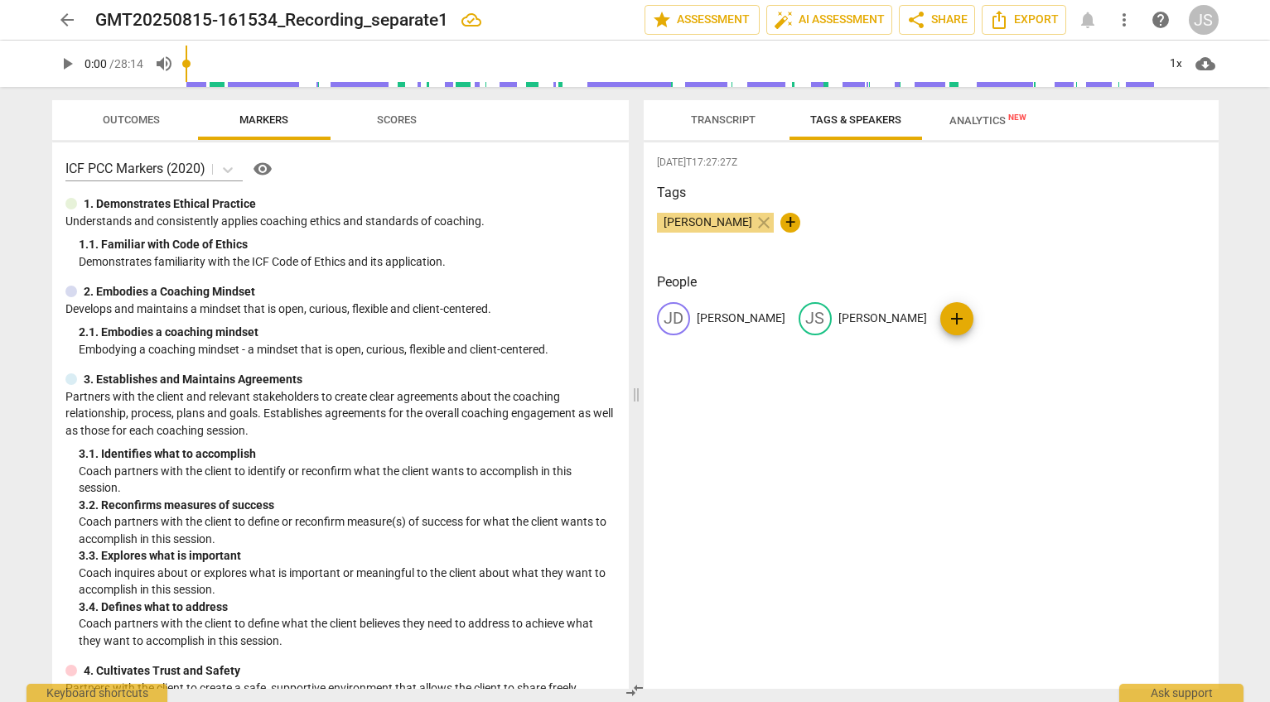
click at [978, 114] on span "Analytics New" at bounding box center [987, 120] width 77 height 12
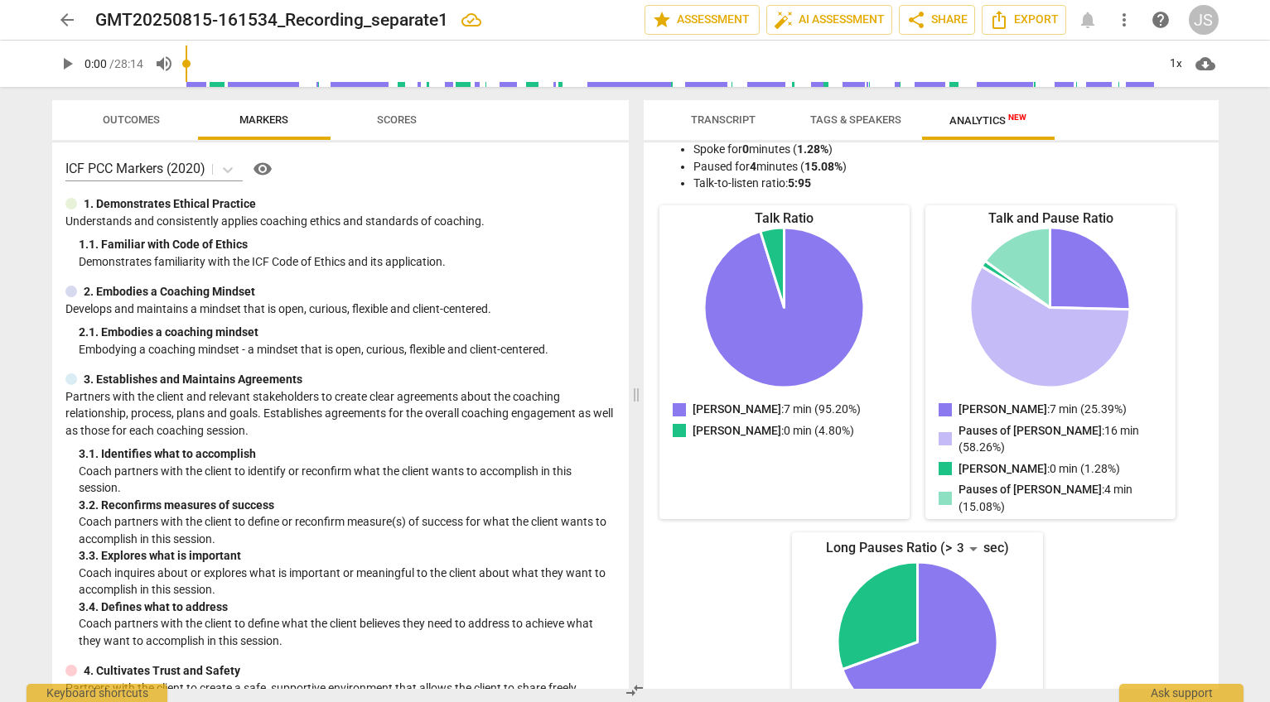
scroll to position [202, 0]
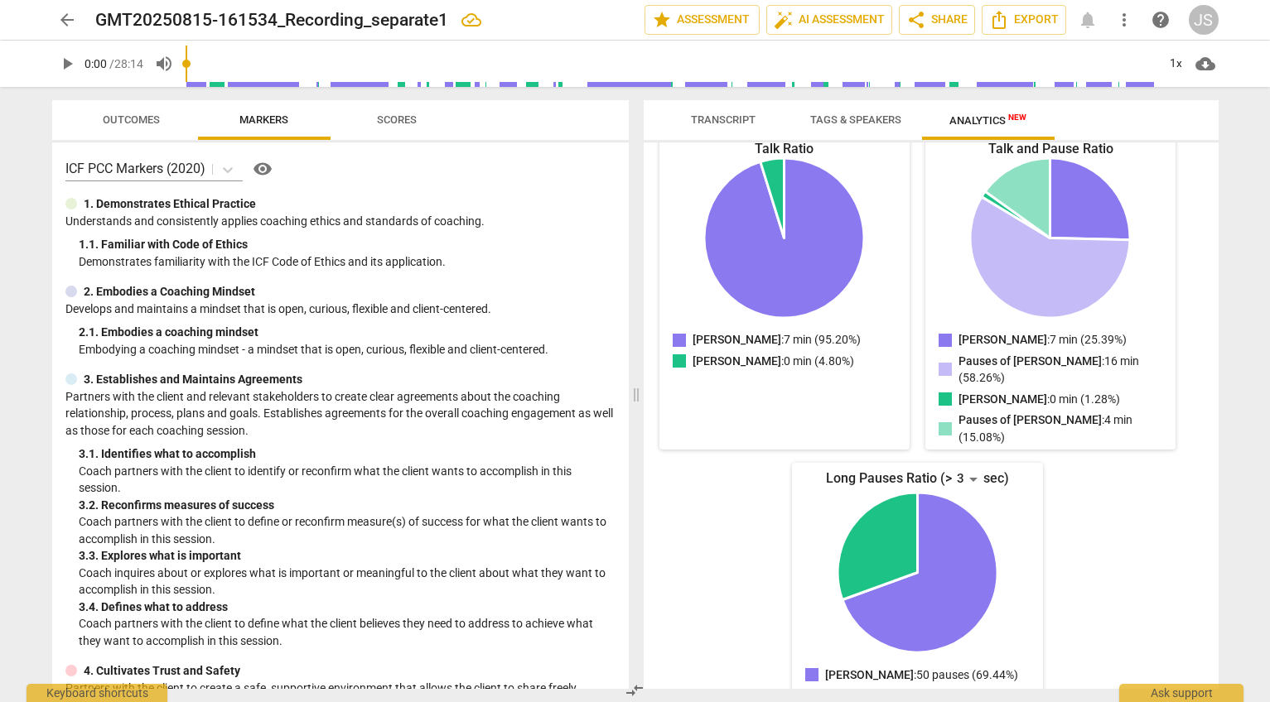
click at [390, 119] on span "Scores" at bounding box center [397, 119] width 40 height 12
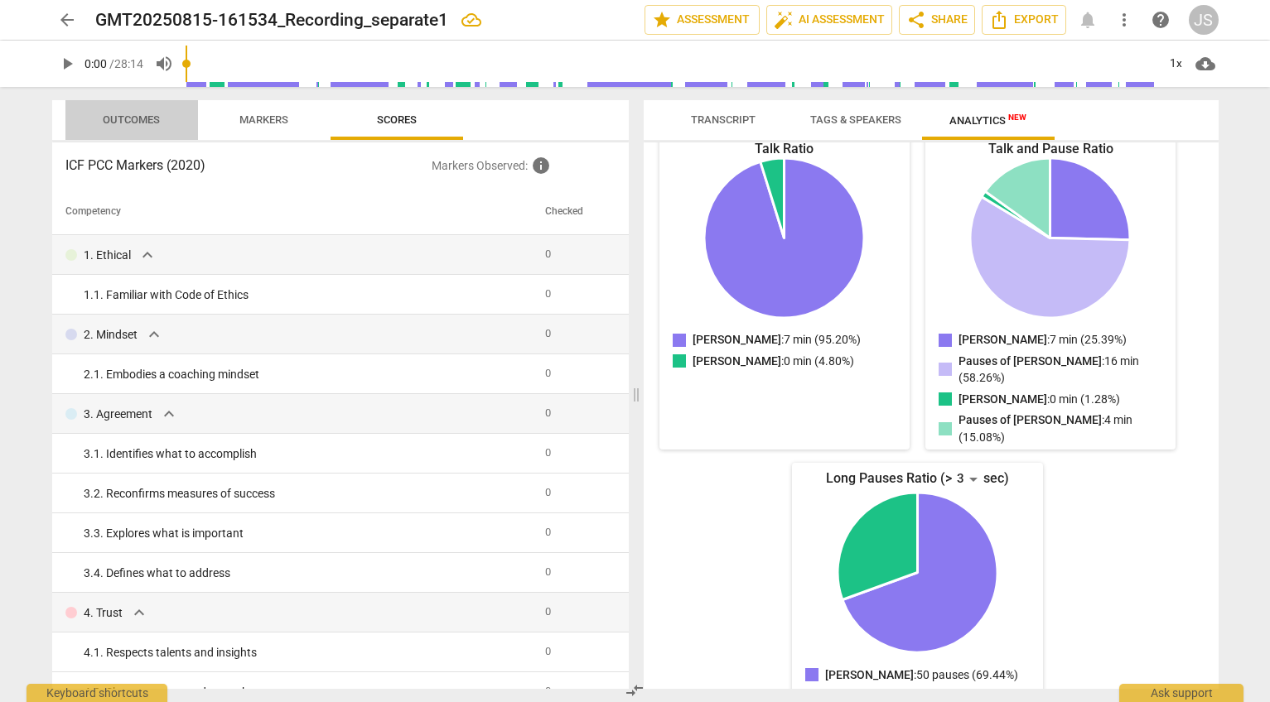
click at [126, 116] on span "Outcomes" at bounding box center [131, 119] width 57 height 12
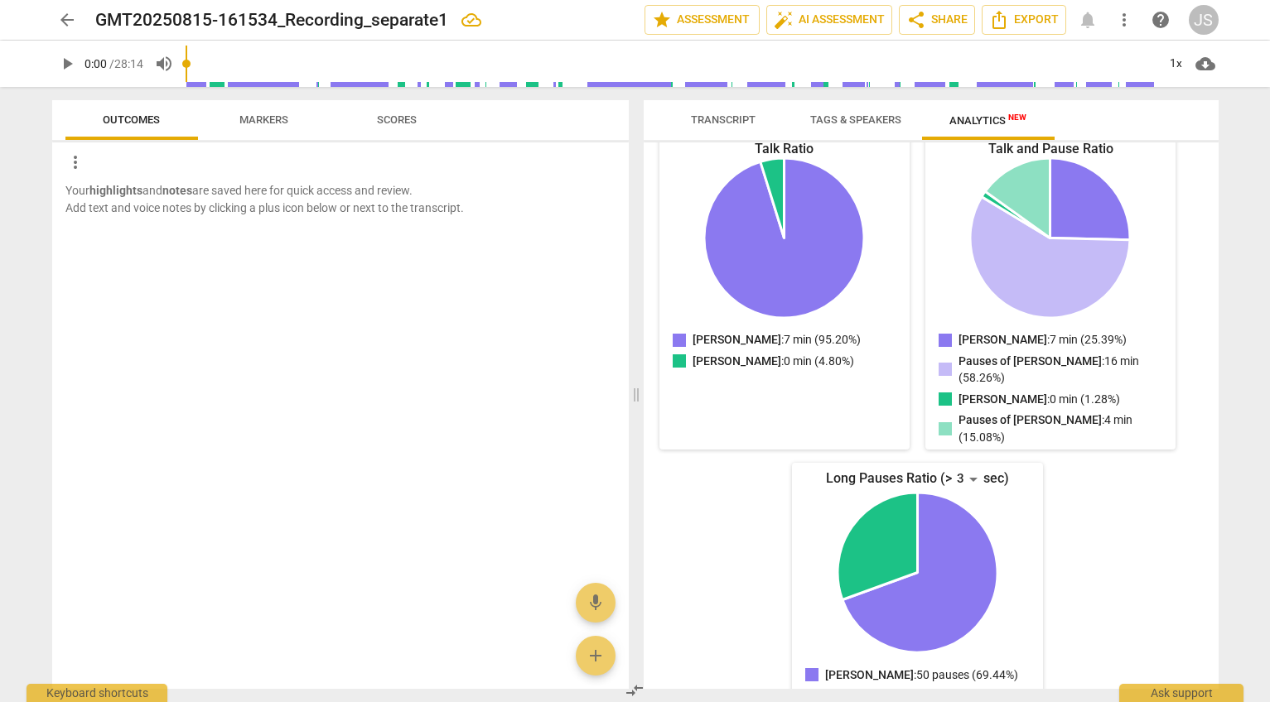
click at [262, 118] on span "Markers" at bounding box center [263, 119] width 49 height 12
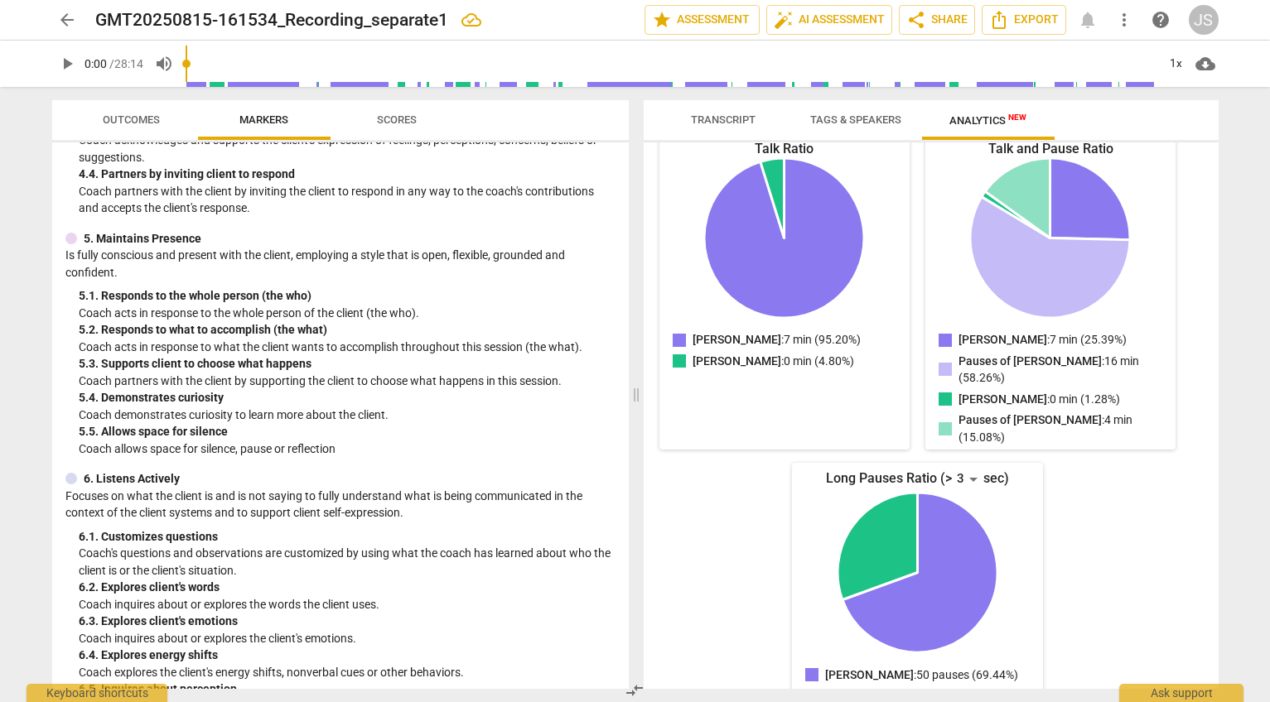
scroll to position [0, 0]
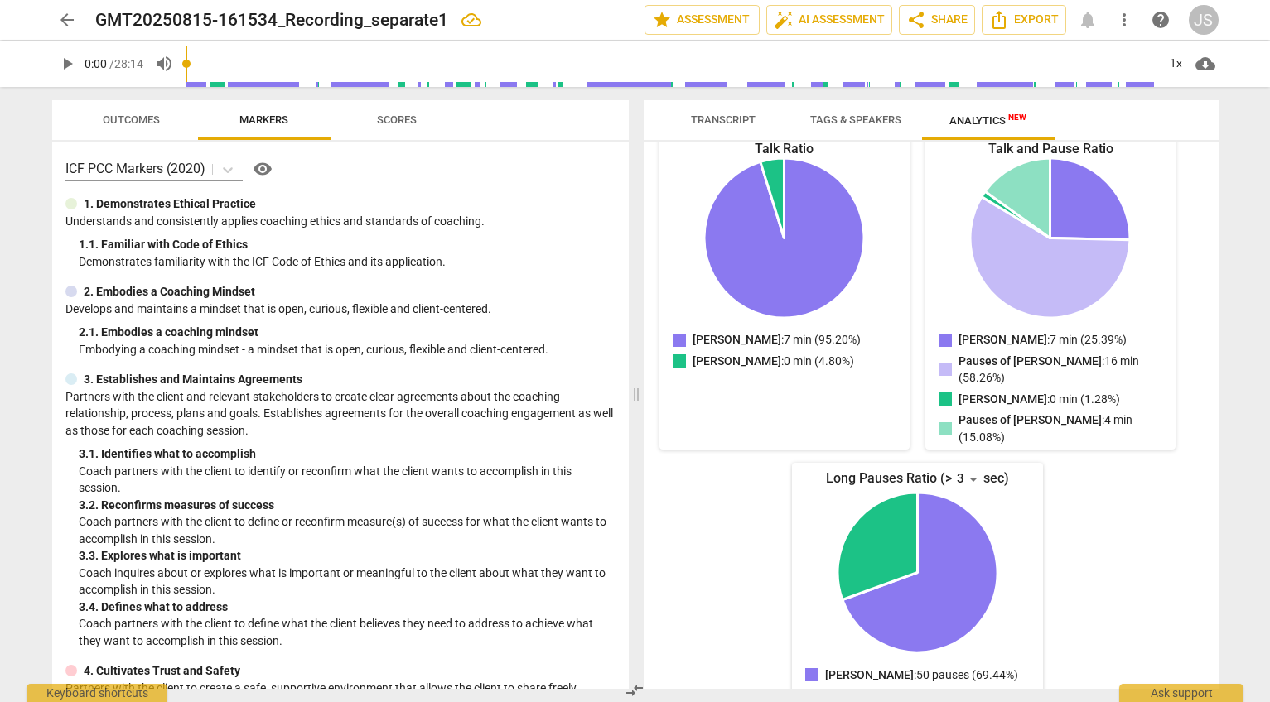
click at [709, 119] on span "Transcript" at bounding box center [723, 119] width 65 height 12
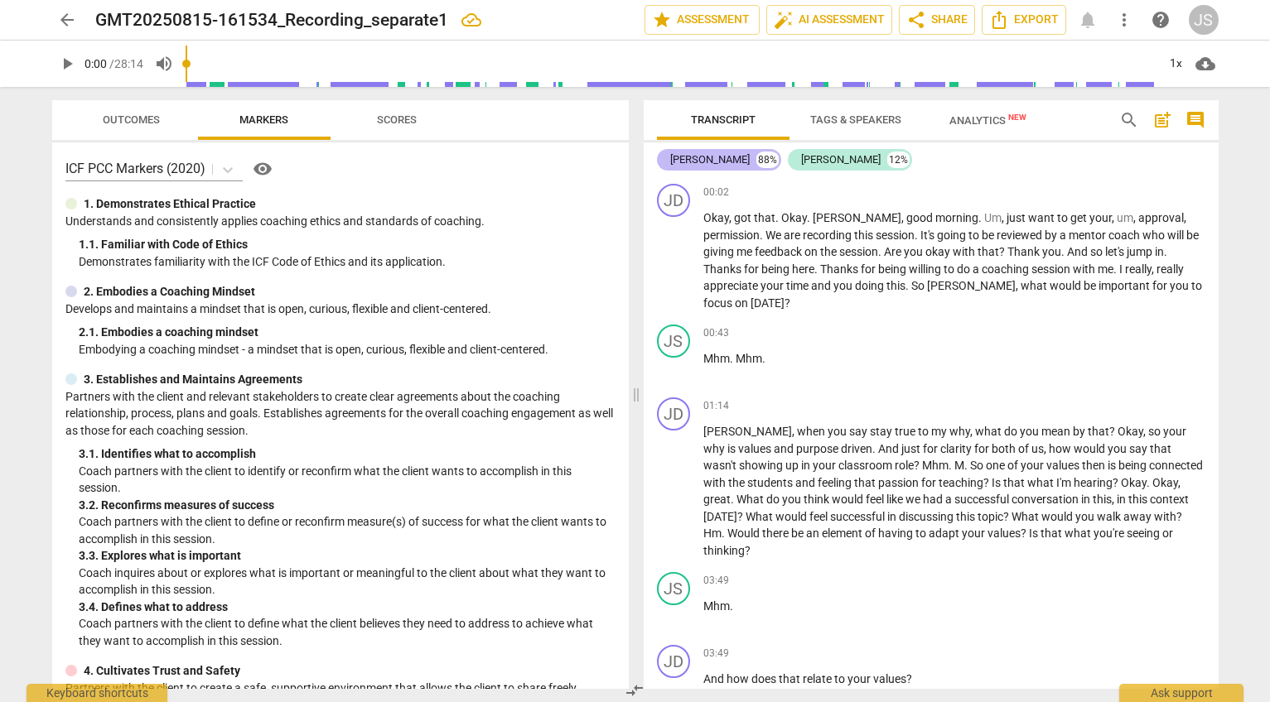
click at [691, 153] on div "Jen D." at bounding box center [710, 160] width 80 height 17
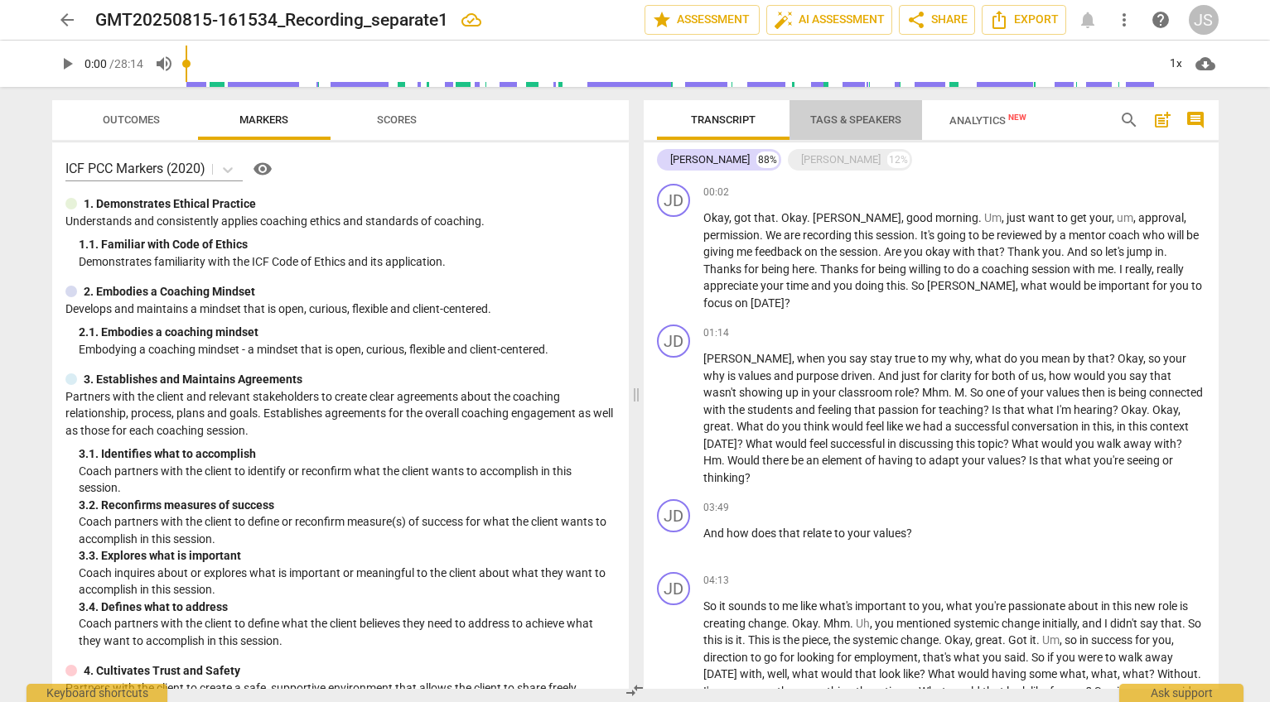
click at [855, 121] on span "Tags & Speakers" at bounding box center [855, 119] width 91 height 12
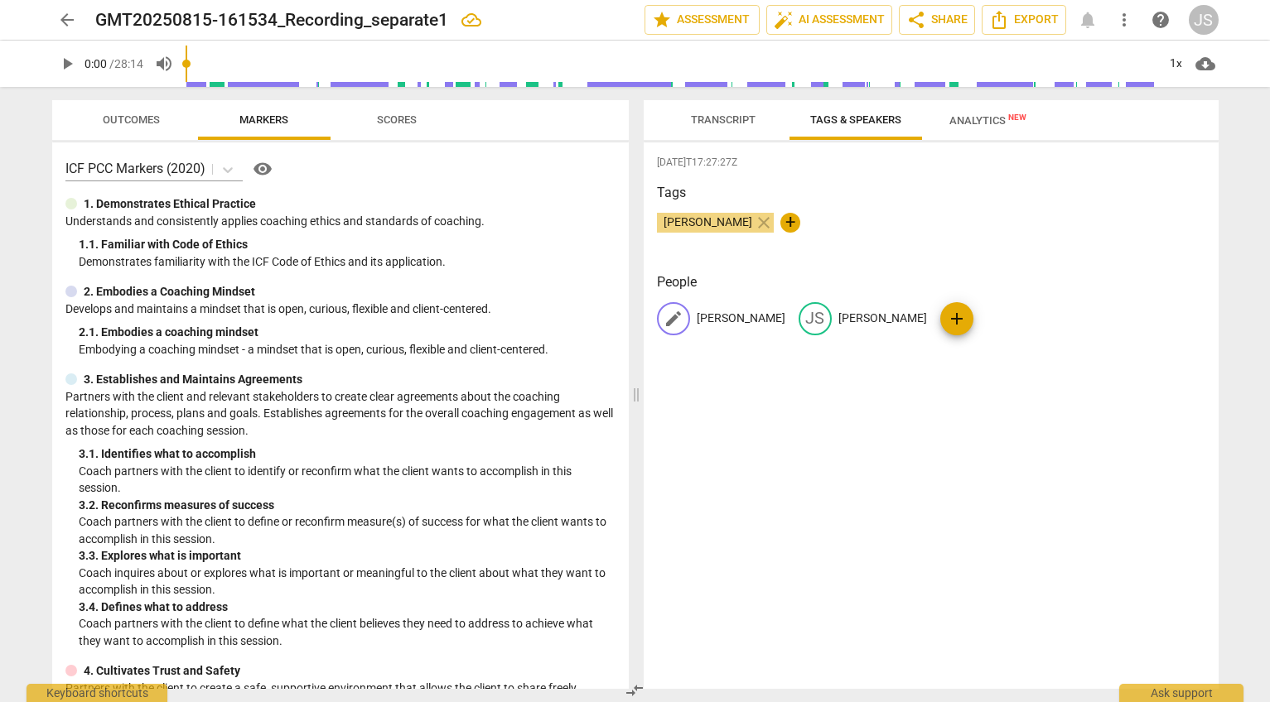
click at [683, 317] on div "edit" at bounding box center [673, 318] width 33 height 33
click at [740, 324] on input "Jen D." at bounding box center [763, 319] width 133 height 27
type input "Jennifer S."
click at [881, 312] on span "edit" at bounding box center [885, 319] width 20 height 20
type input "Jen D."
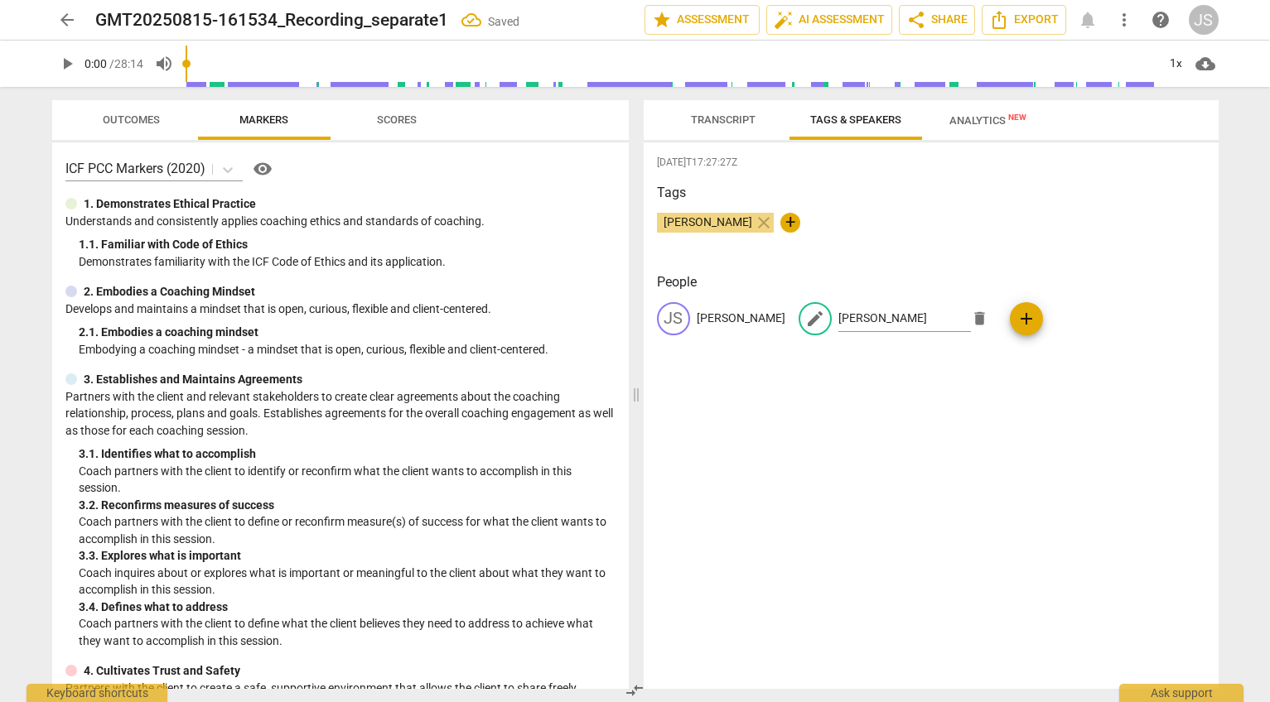
click at [925, 389] on div "2025-08-15T17:27:27Z Tags Jennifer Sherwood close + People JS Jennifer S. edit …" at bounding box center [931, 415] width 575 height 547
click at [716, 111] on span "Transcript" at bounding box center [723, 120] width 104 height 22
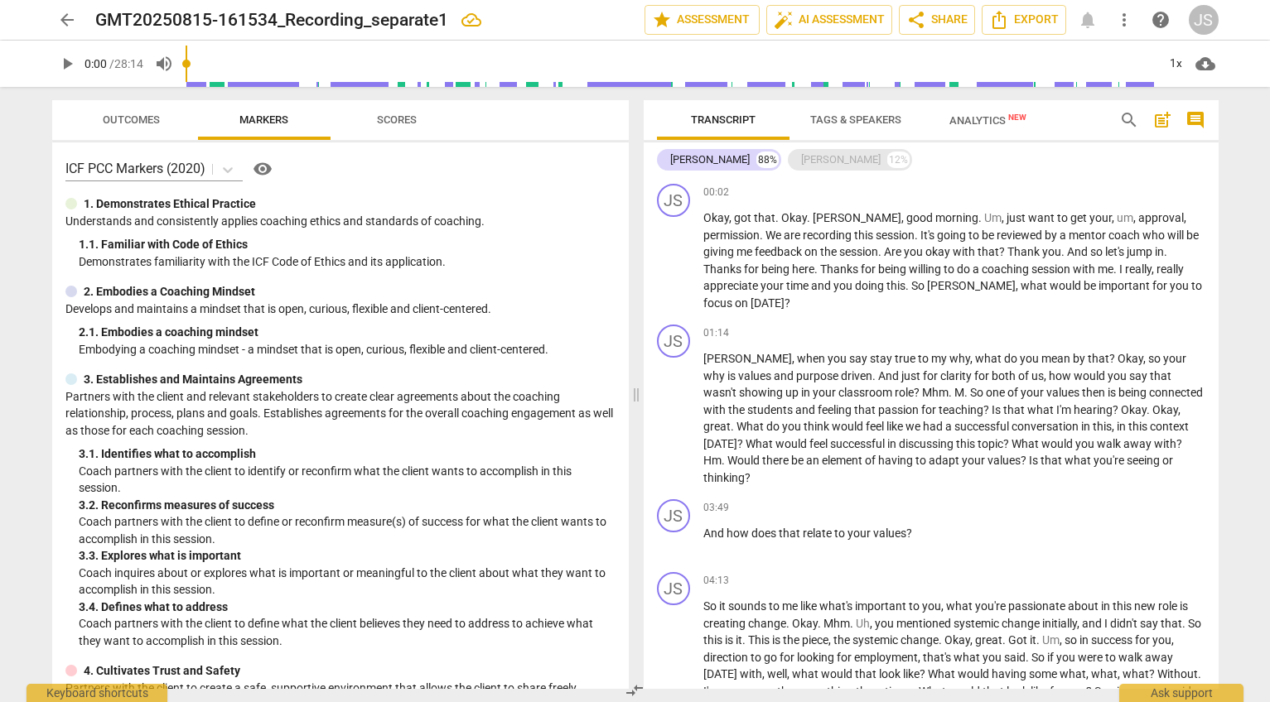
click at [801, 156] on div "Jen D." at bounding box center [841, 160] width 80 height 17
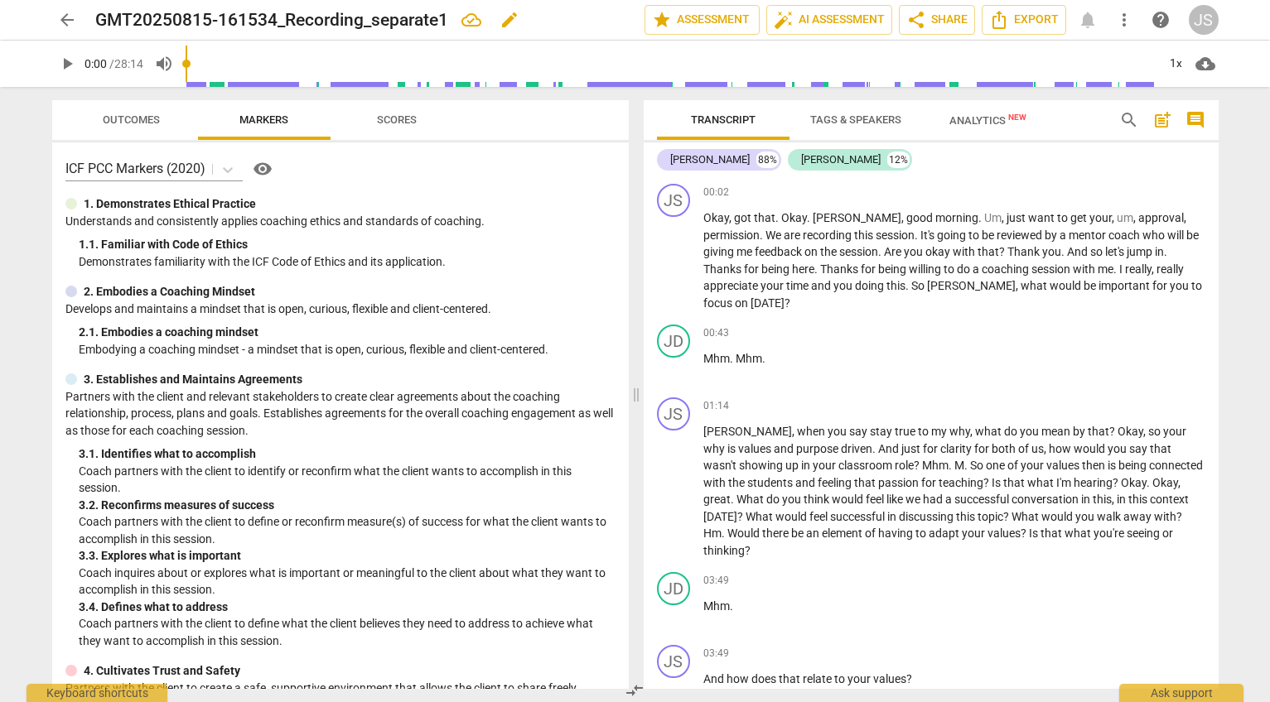
click at [519, 25] on span "edit" at bounding box center [509, 20] width 20 height 20
click at [57, 10] on span "arrow_back" at bounding box center [67, 20] width 20 height 20
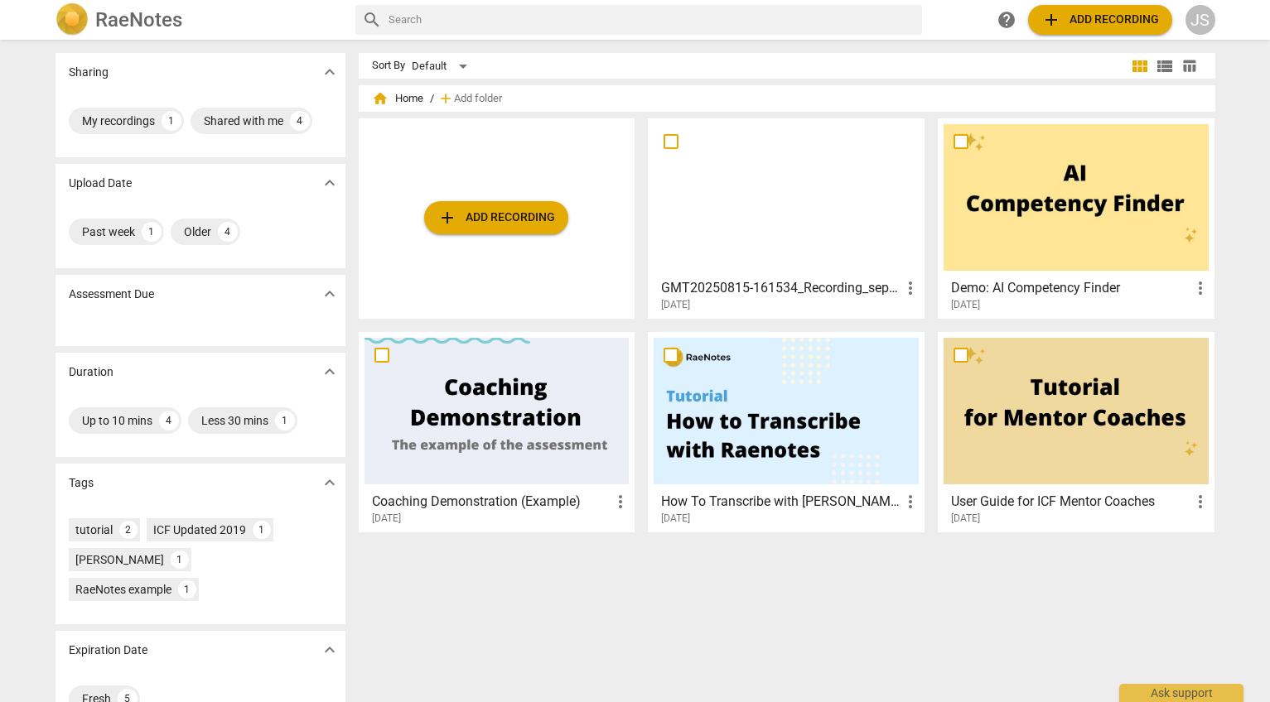
click at [1005, 16] on span "help" at bounding box center [1006, 20] width 20 height 20
